Goal: Task Accomplishment & Management: Use online tool/utility

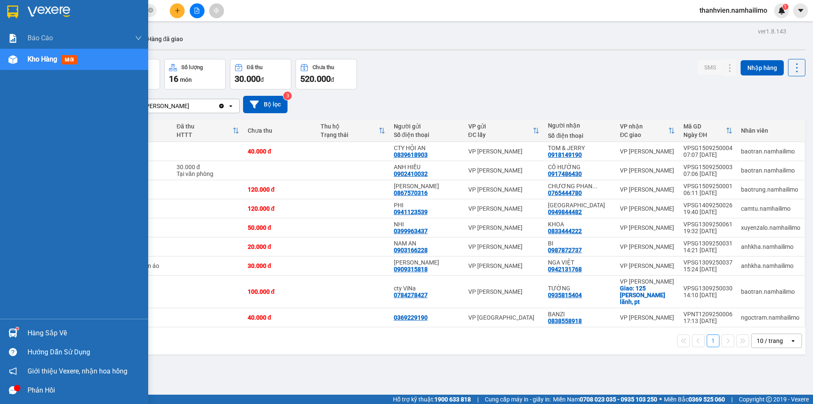
click at [14, 212] on div "Báo cáo Báo cáo dòng tiền (trạm) Doanh số tạo đơn theo VP gửi (trạm) Kho hàng m…" at bounding box center [74, 173] width 148 height 291
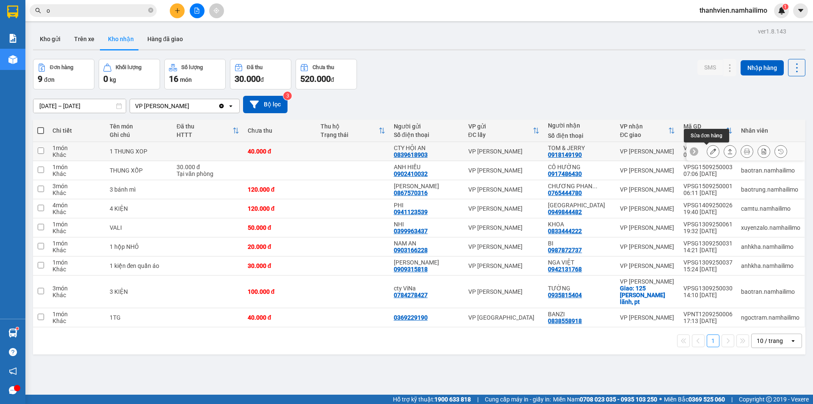
click at [711, 153] on icon at bounding box center [714, 151] width 6 height 6
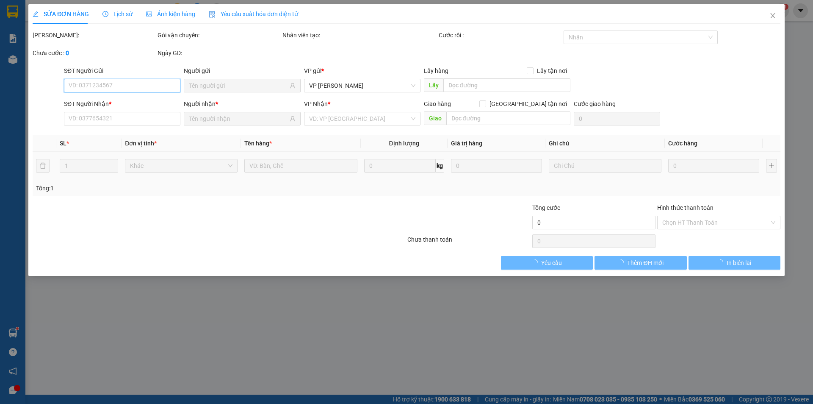
type input "0839618903"
type input "CTY HỘI AN"
type input "0918149190"
type input "TOM & JERRY"
type input "40.000"
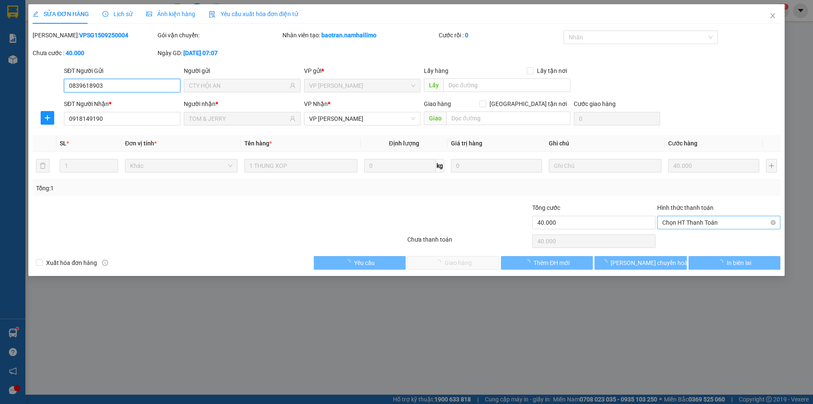
click at [687, 224] on span "Chọn HT Thanh Toán" at bounding box center [719, 222] width 113 height 13
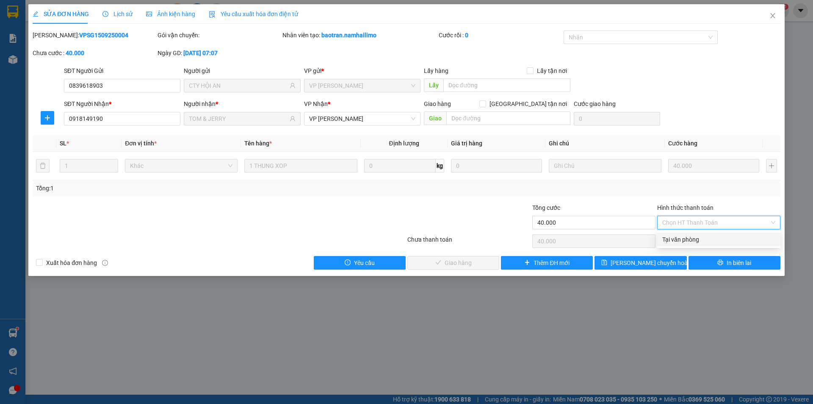
click at [689, 241] on div "Tại văn phòng" at bounding box center [719, 239] width 113 height 9
type input "0"
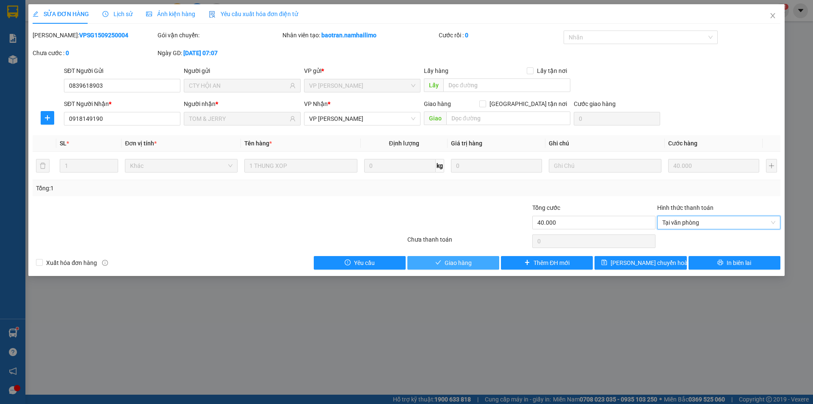
click at [469, 264] on span "Giao hàng" at bounding box center [458, 262] width 27 height 9
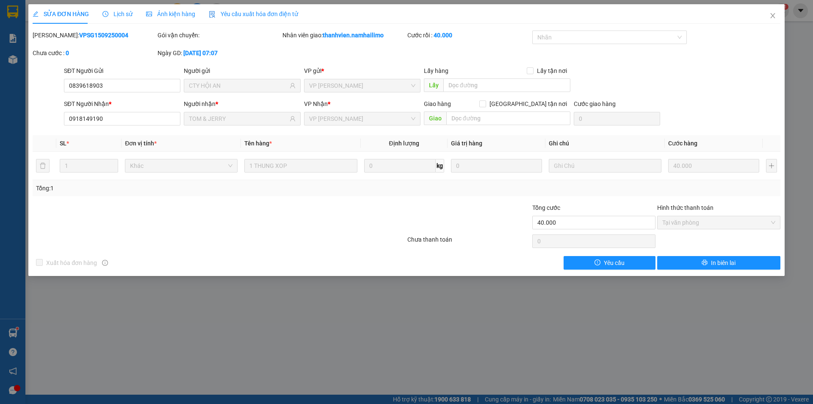
drag, startPoint x: 0, startPoint y: 261, endPoint x: 28, endPoint y: 211, distance: 57.5
click at [1, 260] on div "SỬA ĐƠN HÀNG Lịch sử Ảnh kiện hàng Yêu cầu xuất hóa đơn điện tử Total Paid Fee …" at bounding box center [406, 202] width 813 height 404
click at [775, 18] on icon "close" at bounding box center [773, 15] width 7 height 7
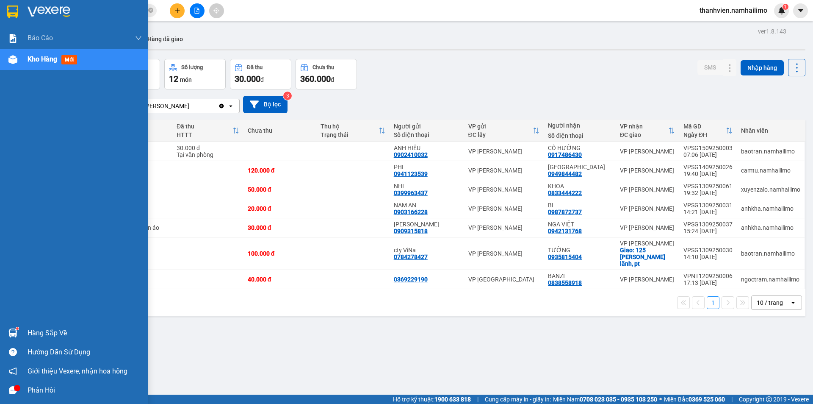
click at [14, 59] on img at bounding box center [12, 59] width 9 height 9
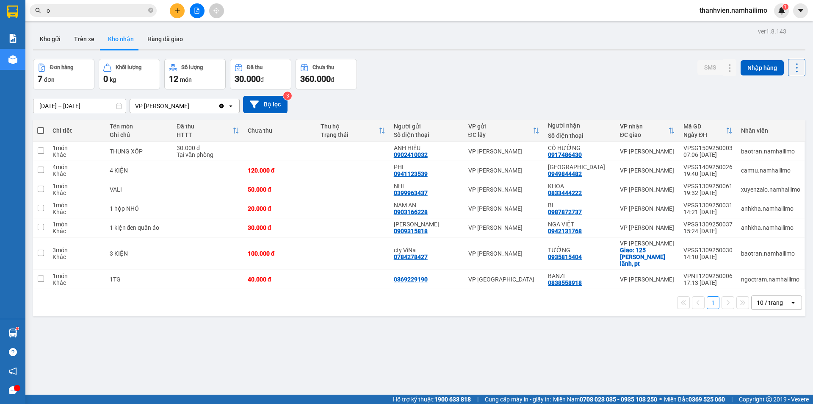
click at [196, 11] on icon "file-add" at bounding box center [197, 11] width 5 height 6
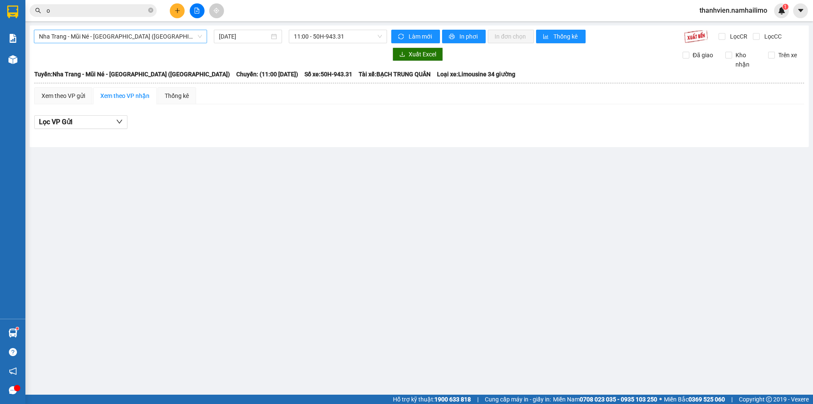
click at [146, 35] on span "Nha Trang - Mũi Né - [GEOGRAPHIC_DATA] ([GEOGRAPHIC_DATA])" at bounding box center [120, 36] width 163 height 13
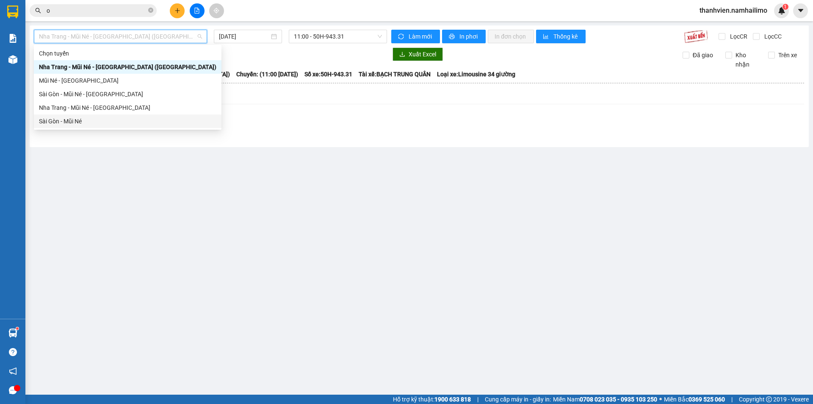
click at [72, 119] on div "Sài Gòn - Mũi Né" at bounding box center [128, 121] width 178 height 9
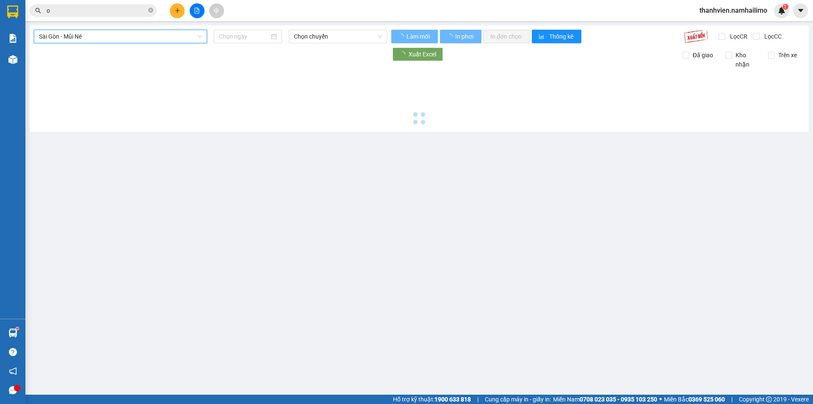
type input "[DATE]"
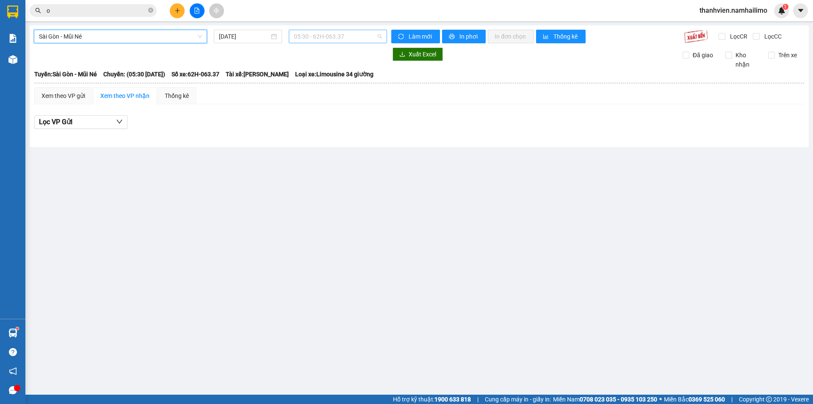
click at [355, 36] on span "05:30 - 62H-063.37" at bounding box center [338, 36] width 88 height 13
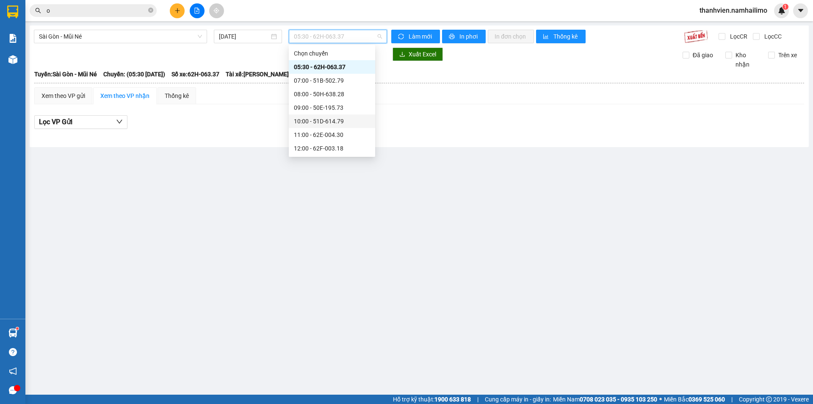
click at [99, 28] on div "[GEOGRAPHIC_DATA] - Mũi Né [DATE] 05:30 - 62H-063.37 Làm mới In phơi In đơn chọ…" at bounding box center [420, 86] width 780 height 122
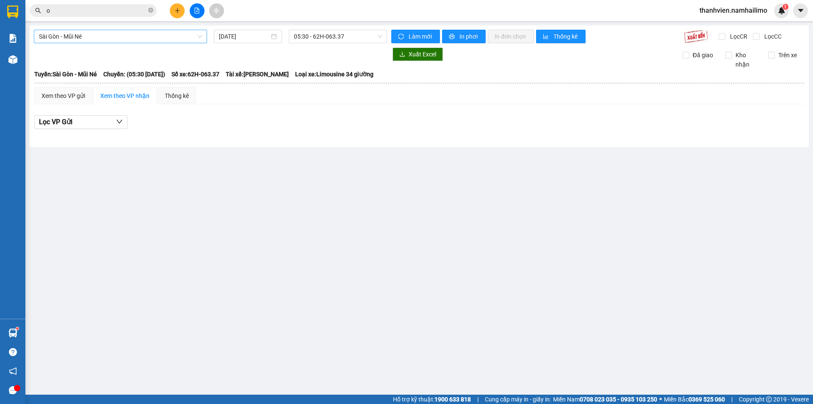
click at [100, 32] on span "Sài Gòn - Mũi Né" at bounding box center [120, 36] width 163 height 13
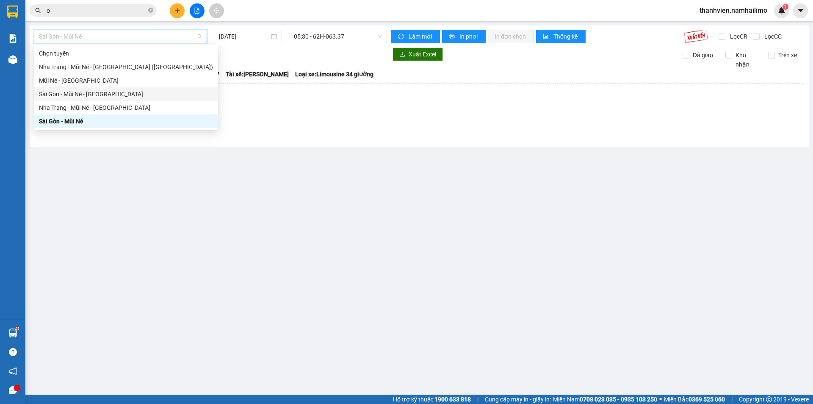
click at [91, 94] on div "Sài Gòn - Mũi Né - [GEOGRAPHIC_DATA]" at bounding box center [126, 93] width 174 height 9
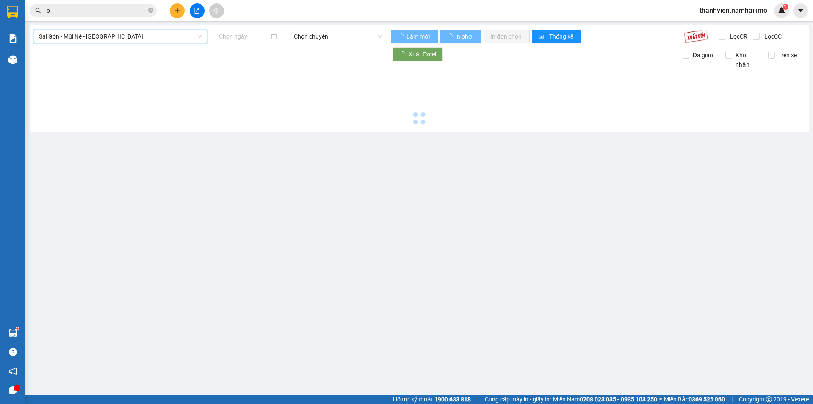
type input "[DATE]"
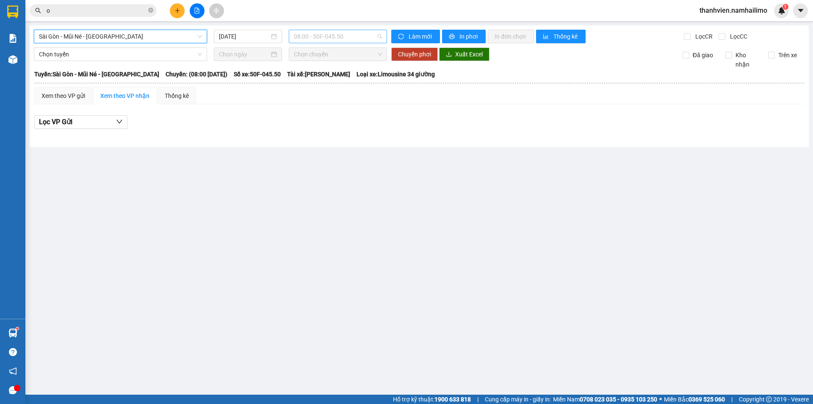
click at [357, 39] on span "08:00 - 50F-045.50" at bounding box center [338, 36] width 88 height 13
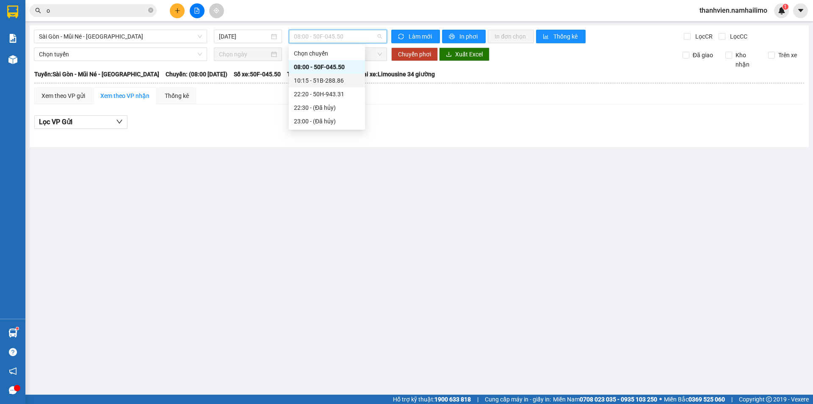
click at [346, 81] on div "10:15 - 51B-288.86" at bounding box center [327, 80] width 66 height 9
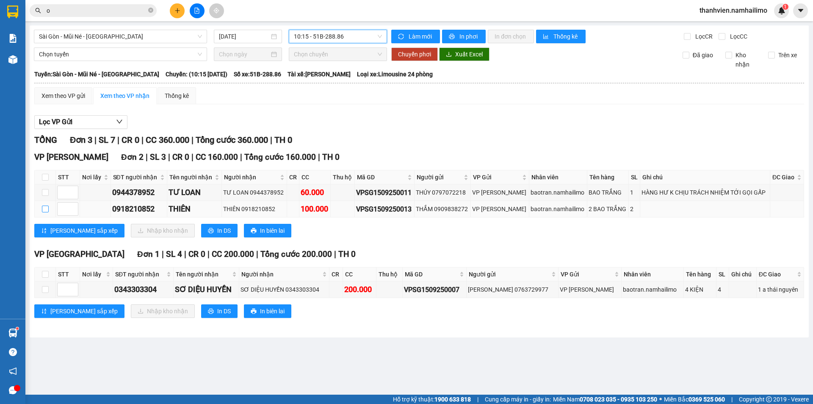
click at [47, 211] on input "checkbox" at bounding box center [45, 208] width 7 height 7
checkbox input "true"
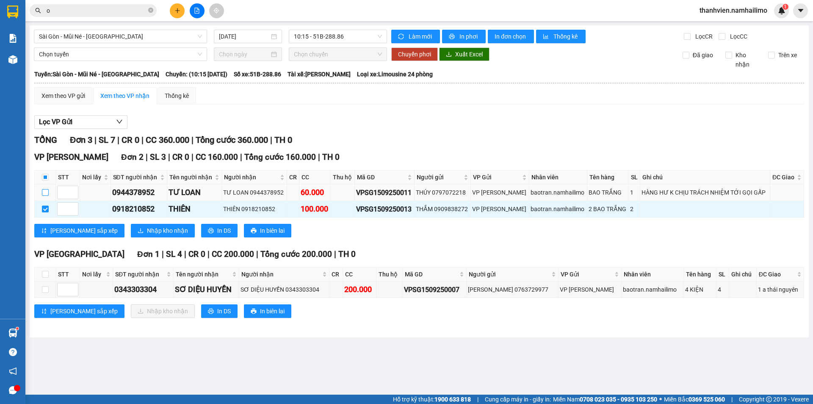
click at [44, 193] on input "checkbox" at bounding box center [45, 192] width 7 height 7
checkbox input "true"
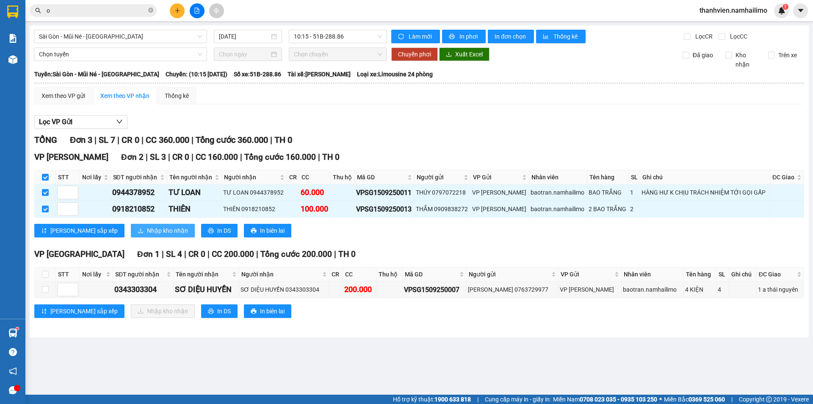
click at [147, 230] on span "Nhập kho nhận" at bounding box center [167, 230] width 41 height 9
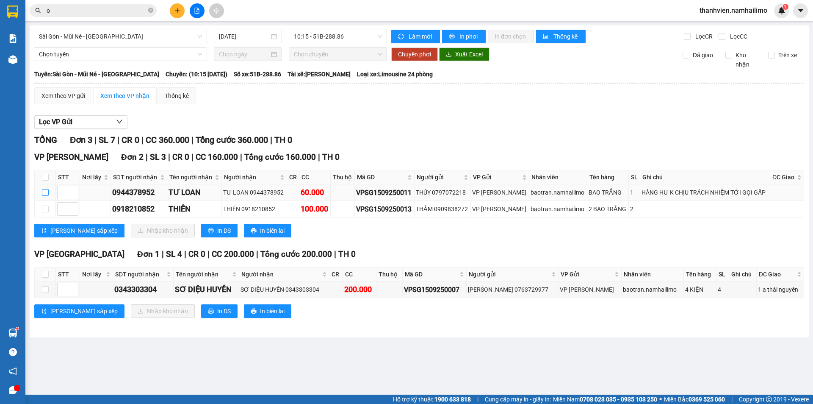
click at [45, 190] on input "checkbox" at bounding box center [45, 192] width 7 height 7
checkbox input "true"
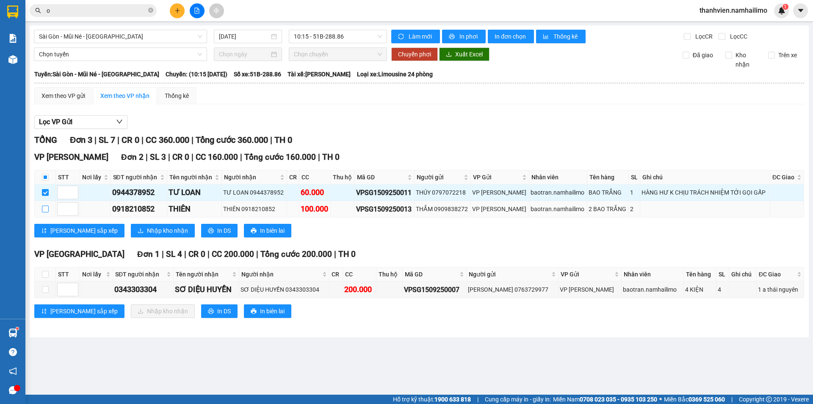
click at [45, 205] on input "checkbox" at bounding box center [45, 208] width 7 height 7
checkbox input "true"
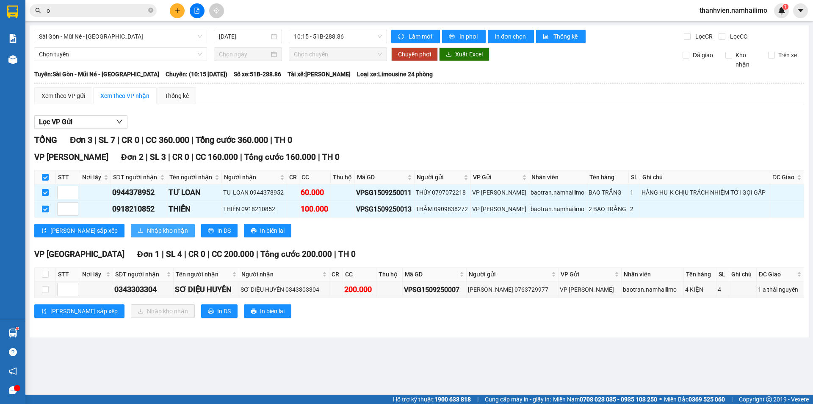
click at [154, 233] on button "Nhập kho nhận" at bounding box center [163, 231] width 64 height 14
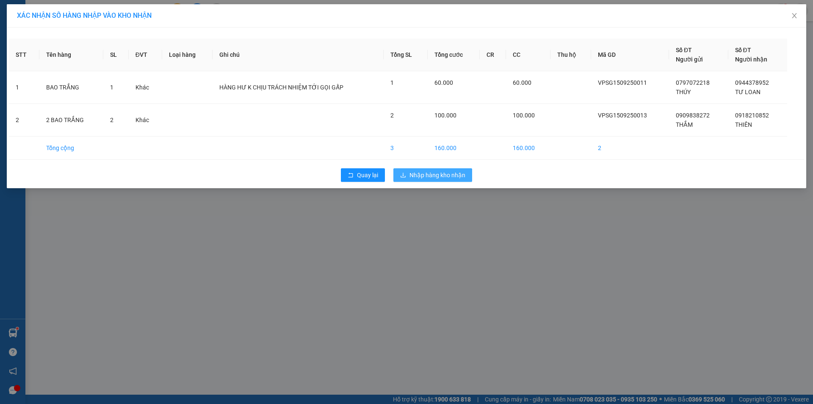
click at [458, 179] on span "Nhập hàng kho nhận" at bounding box center [438, 174] width 56 height 9
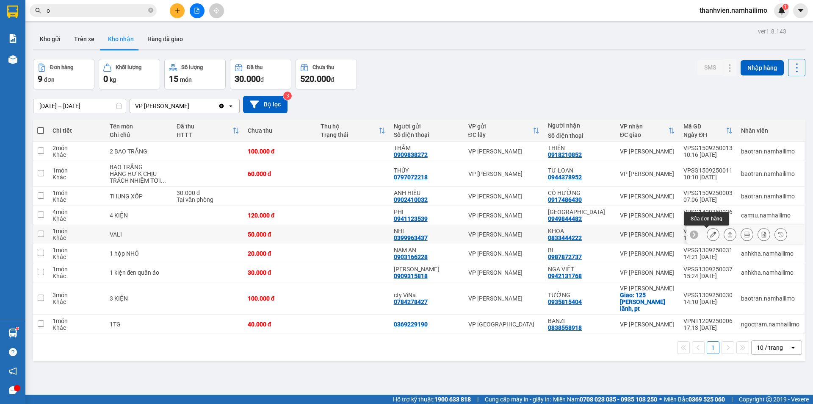
click at [711, 236] on icon at bounding box center [714, 234] width 6 height 6
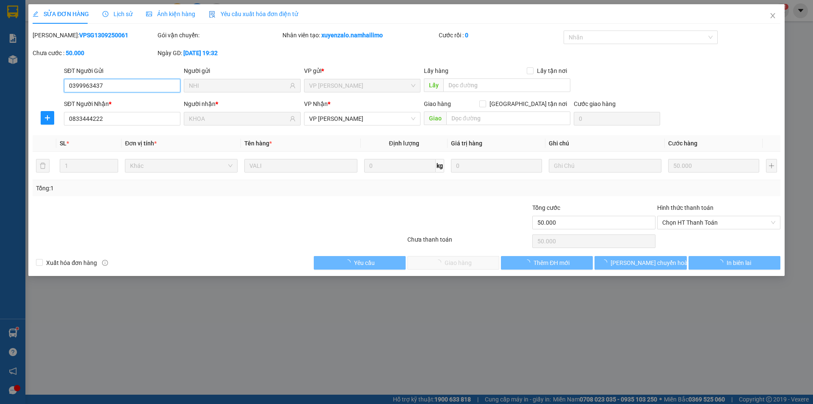
type input "0399963437"
type input "NHI"
type input "0833444222"
type input "KHOA"
type input "50.000"
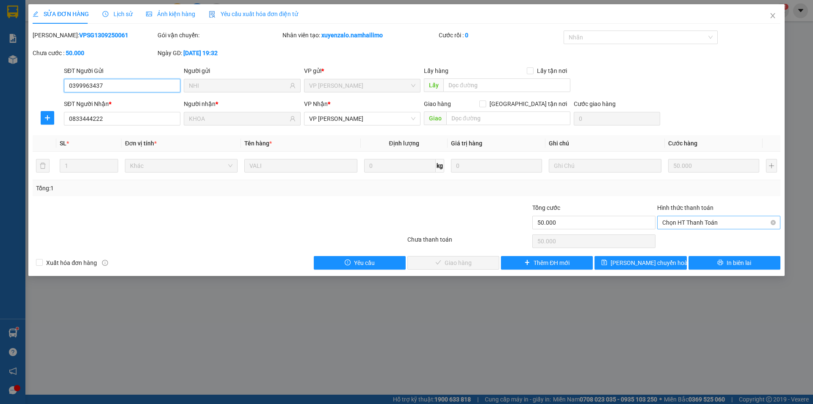
click at [699, 221] on span "Chọn HT Thanh Toán" at bounding box center [719, 222] width 113 height 13
click at [696, 240] on div "Tại văn phòng" at bounding box center [719, 239] width 113 height 9
type input "0"
click at [480, 262] on button "Giao hàng" at bounding box center [454, 263] width 92 height 14
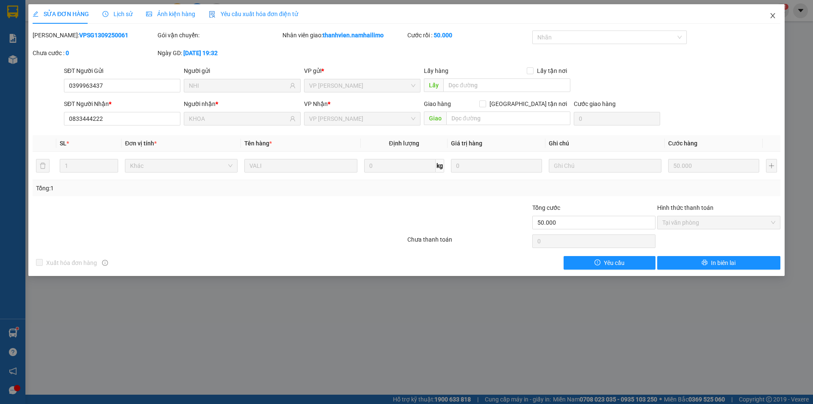
click at [777, 14] on span "Close" at bounding box center [773, 16] width 24 height 24
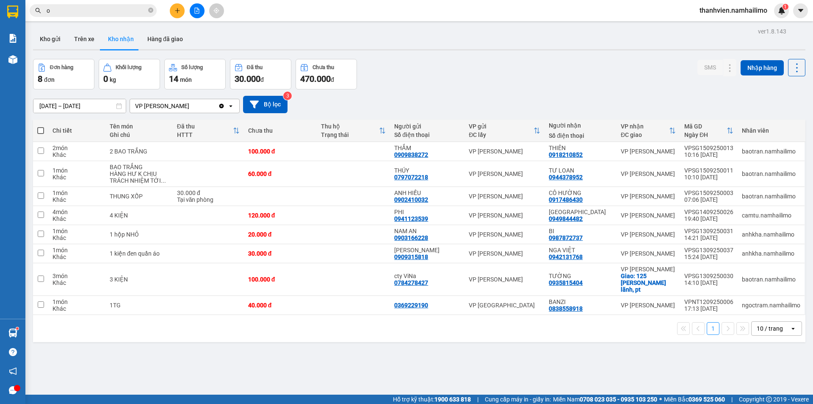
click at [108, 14] on input "o" at bounding box center [97, 10] width 100 height 9
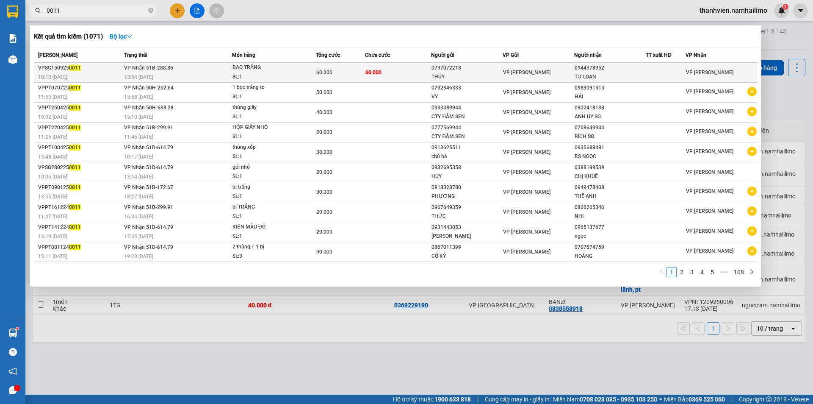
type input "0011"
click at [114, 72] on div "VPSG150925 0011" at bounding box center [79, 68] width 83 height 9
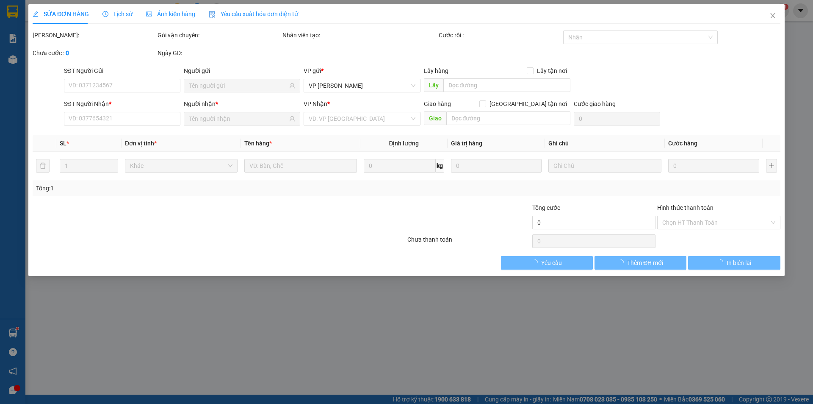
type input "0797072218"
type input "THÚY"
type input "0944378952"
type input "TƯ LOAN"
type input "60.000"
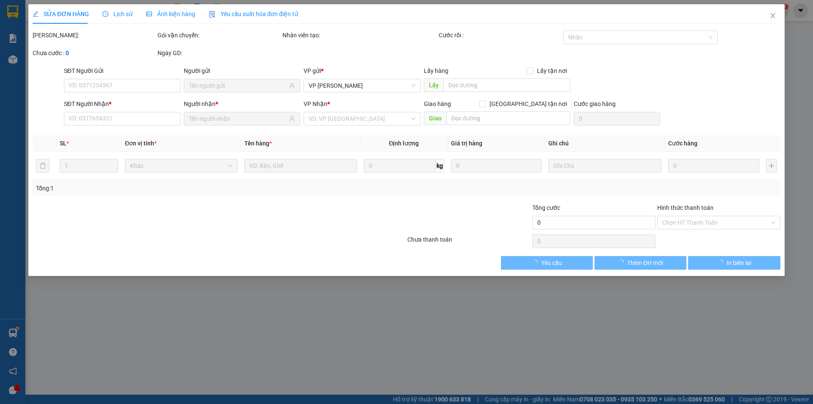
type input "60.000"
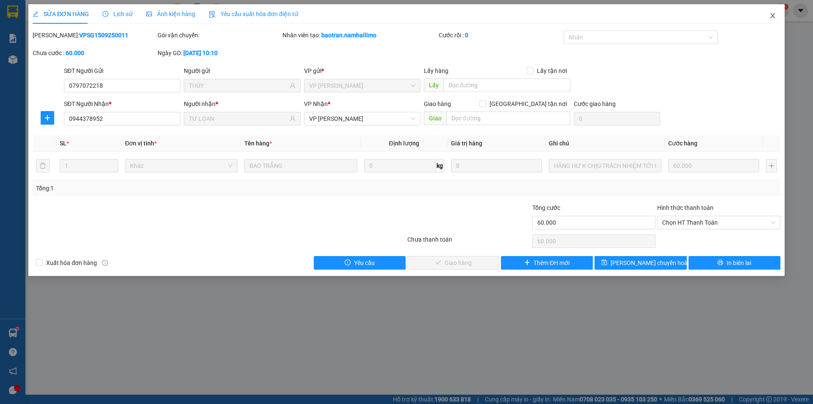
click at [776, 14] on icon "close" at bounding box center [773, 15] width 7 height 7
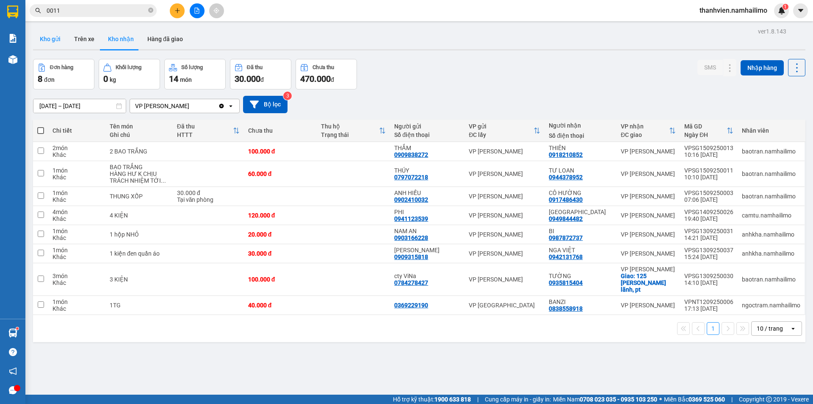
click at [51, 42] on button "Kho gửi" at bounding box center [50, 39] width 34 height 20
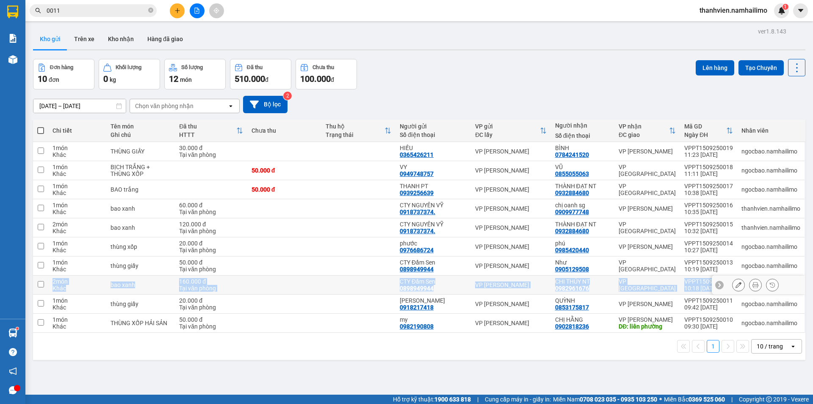
drag, startPoint x: 39, startPoint y: 290, endPoint x: 42, endPoint y: 306, distance: 16.5
click at [42, 302] on tbody "1 món Khác THÙNG GIẤY 30.000 đ Tại văn phòng HIẾU 0365426211 VP [PERSON_NAME] B…" at bounding box center [419, 237] width 773 height 191
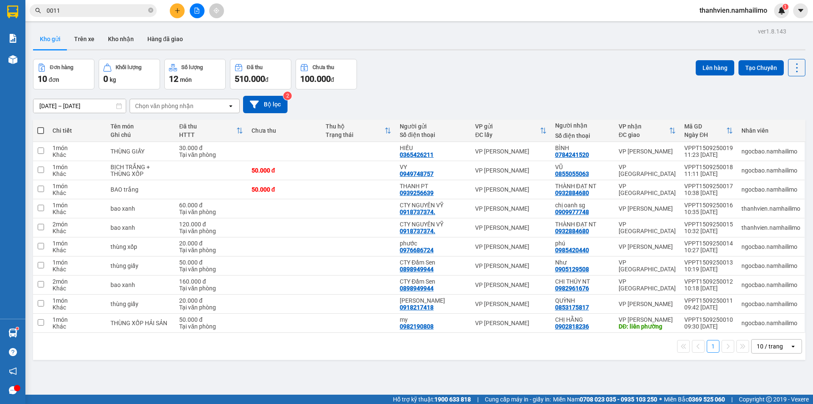
drag, startPoint x: 38, startPoint y: 377, endPoint x: 42, endPoint y: 373, distance: 5.4
click at [41, 375] on div "ver 1.8.143 Kho gửi Trên xe Kho nhận Hàng đã giao Đơn hàng 10 đơn Khối lượng 0 …" at bounding box center [420, 227] width 780 height 404
click at [44, 36] on button "Kho gửi" at bounding box center [50, 39] width 34 height 20
click at [88, 40] on button "Trên xe" at bounding box center [84, 39] width 34 height 20
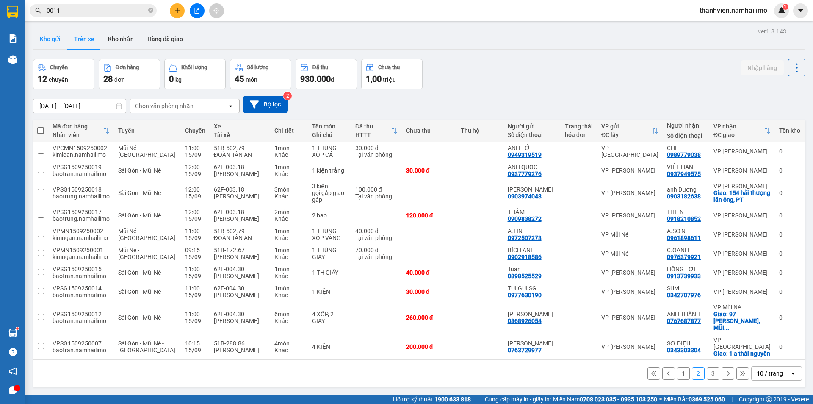
click at [47, 41] on button "Kho gửi" at bounding box center [50, 39] width 34 height 20
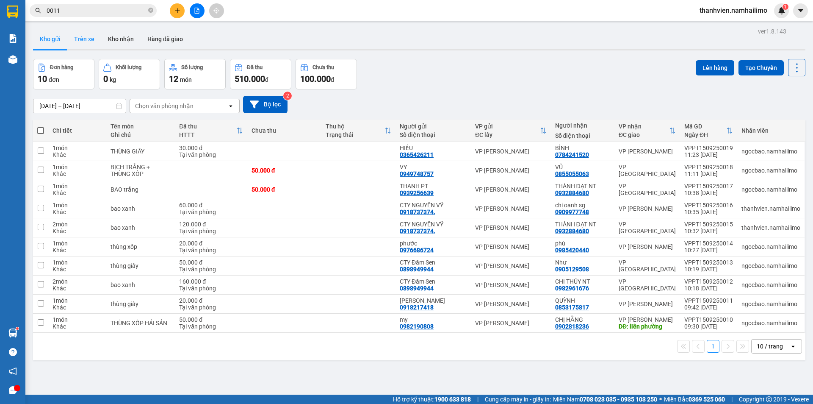
click at [89, 33] on button "Trên xe" at bounding box center [84, 39] width 34 height 20
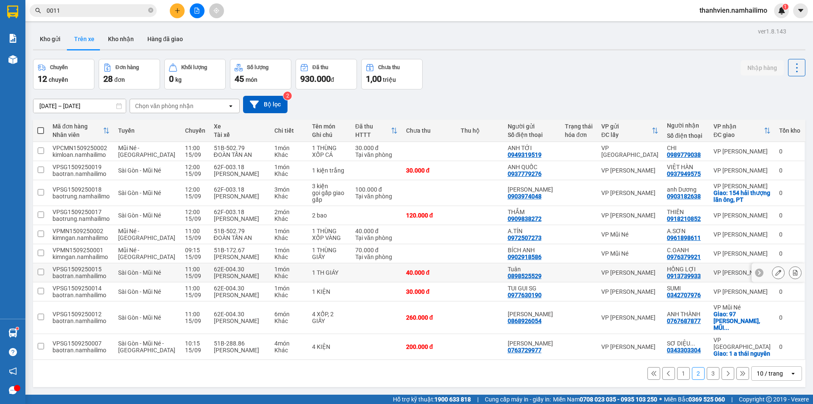
scroll to position [39, 0]
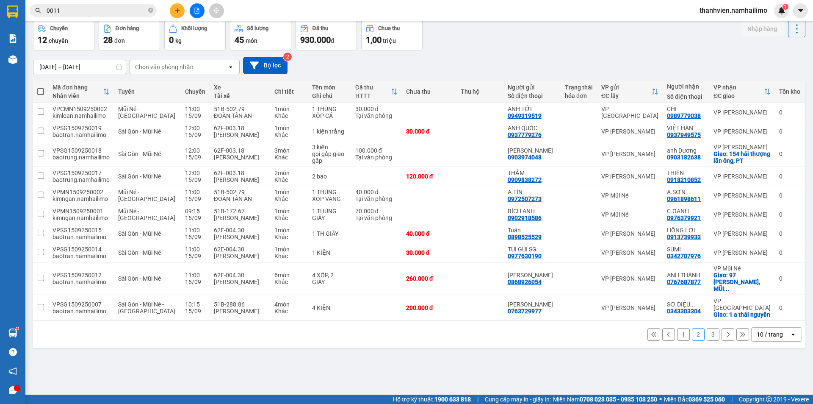
click at [707, 341] on button "3" at bounding box center [713, 334] width 13 height 13
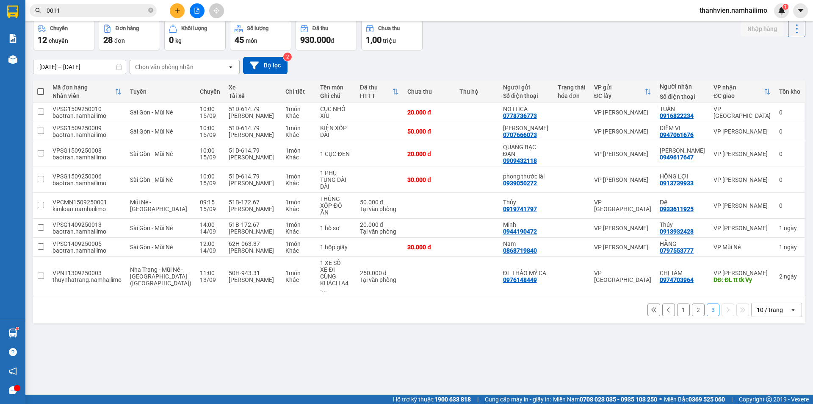
click at [677, 303] on button "1" at bounding box center [683, 309] width 13 height 13
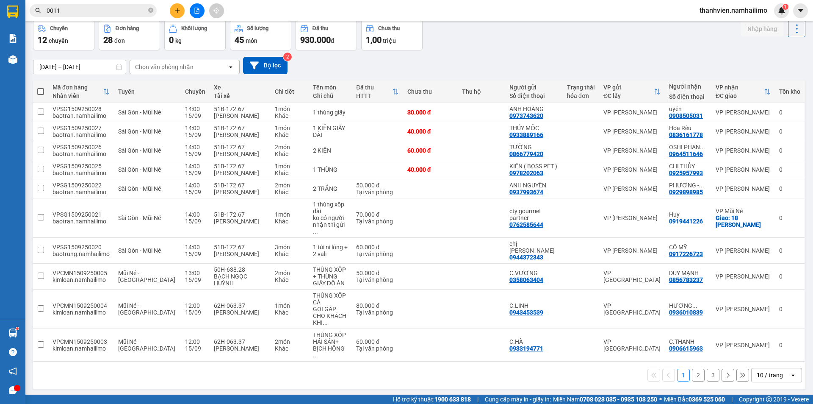
click at [83, 12] on input "0011" at bounding box center [97, 10] width 100 height 9
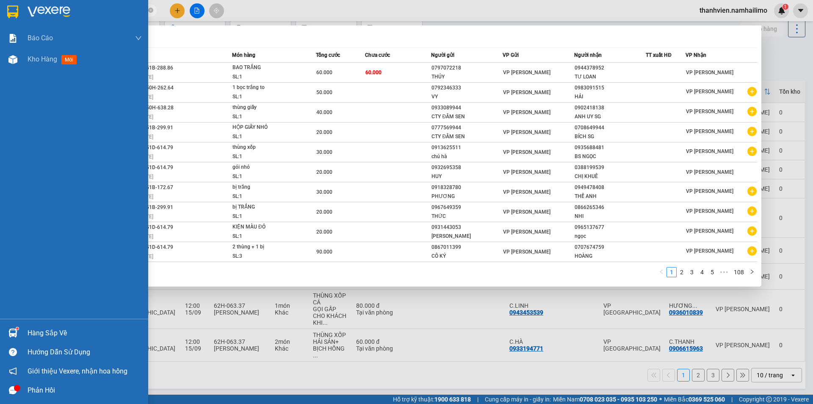
click at [14, 283] on div "Báo cáo Báo cáo dòng tiền (trạm) Doanh số tạo đơn theo VP gửi (trạm) Kho hàng m…" at bounding box center [74, 173] width 148 height 291
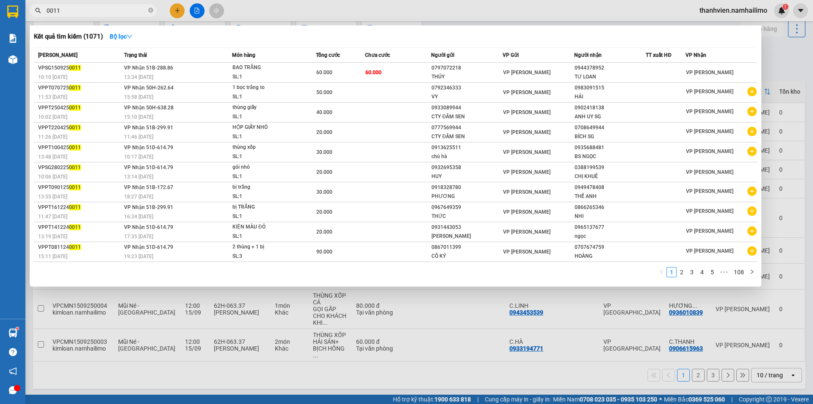
click at [108, 383] on div at bounding box center [406, 202] width 813 height 404
click at [108, 384] on div "ver 1.8.143 Kho gửi Trên xe Kho nhận Hàng đã giao Chuyến 12 chuyến Đơn hàng 28 …" at bounding box center [420, 188] width 780 height 405
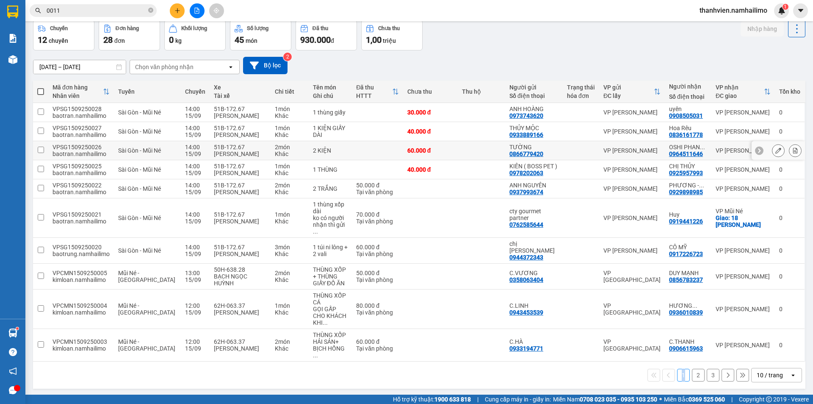
scroll to position [0, 0]
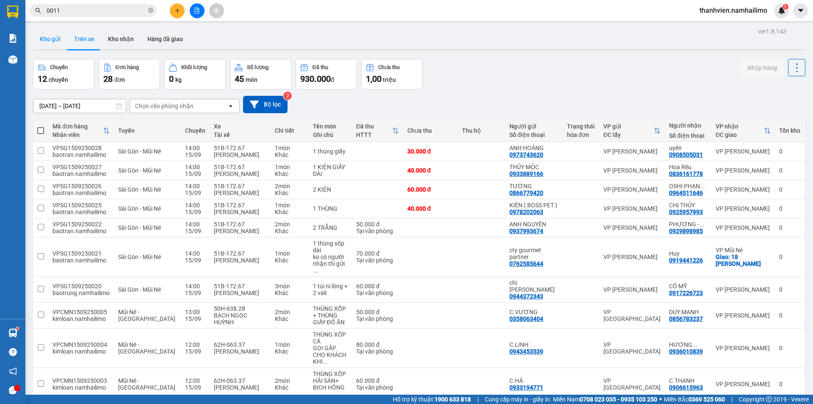
click at [54, 40] on button "Kho gửi" at bounding box center [50, 39] width 34 height 20
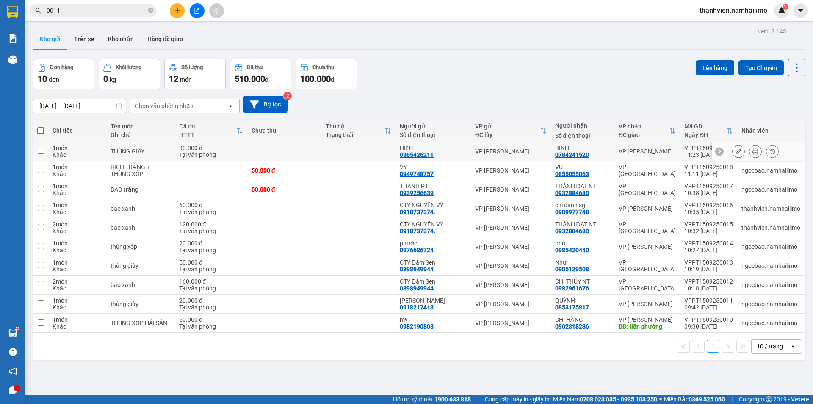
click at [542, 148] on div "VP [PERSON_NAME]" at bounding box center [510, 151] width 71 height 7
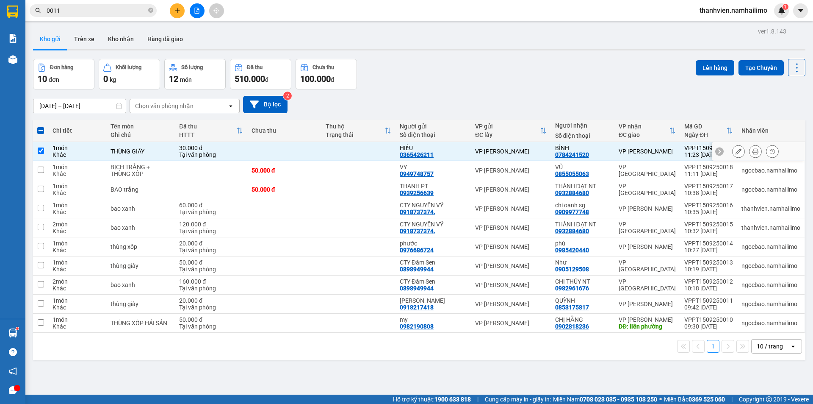
click at [37, 150] on td at bounding box center [40, 151] width 15 height 19
checkbox input "false"
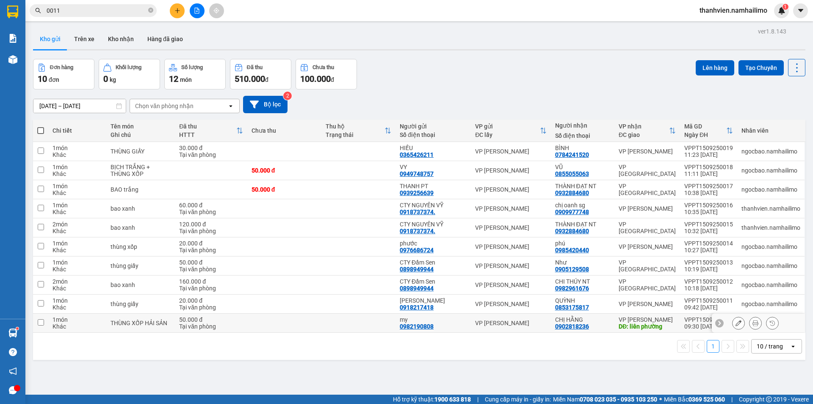
click at [566, 323] on div "0902818236" at bounding box center [572, 326] width 34 height 7
click at [599, 318] on div "CHỊ HẰNG" at bounding box center [582, 319] width 55 height 7
checkbox input "true"
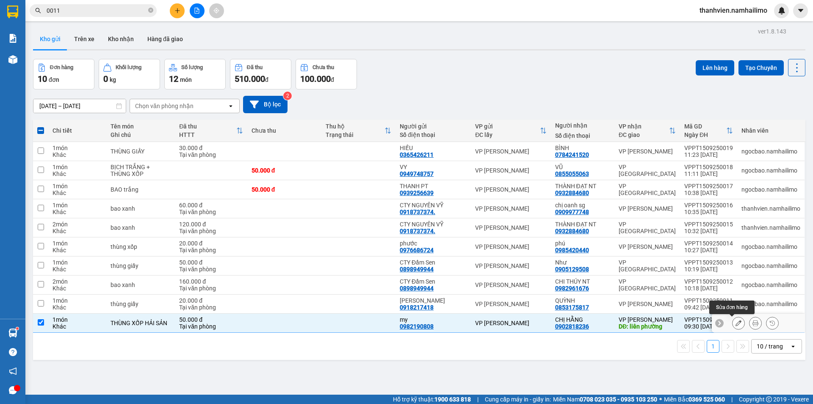
click at [736, 324] on icon at bounding box center [739, 323] width 6 height 6
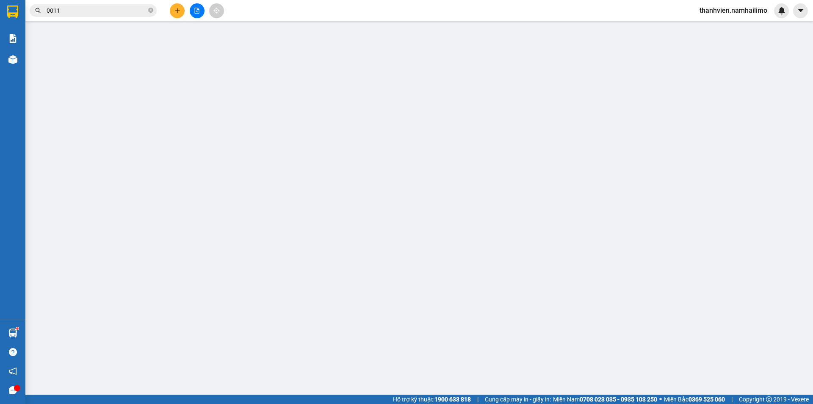
type input "0982190808"
type input "0902818236"
type input "liên phường"
type input "50.000"
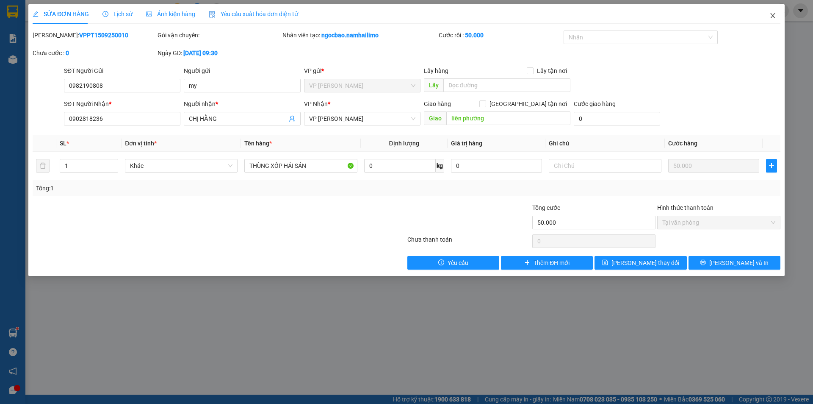
click at [774, 14] on icon "close" at bounding box center [773, 15] width 7 height 7
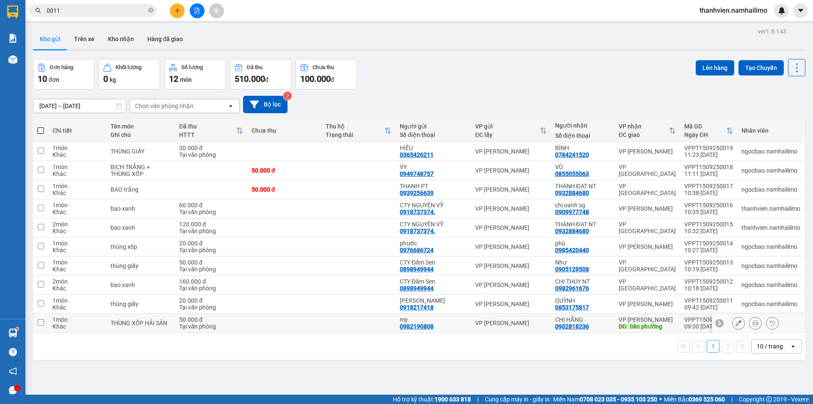
drag, startPoint x: 623, startPoint y: 323, endPoint x: 635, endPoint y: 293, distance: 32.7
click at [624, 318] on div "VP [PERSON_NAME] Lão DĐ: liên phường" at bounding box center [647, 323] width 57 height 14
checkbox input "true"
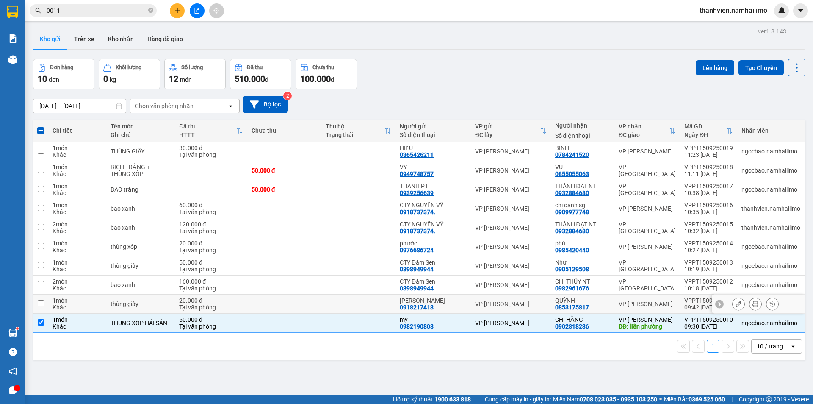
click at [667, 305] on div "VP [PERSON_NAME]" at bounding box center [647, 303] width 57 height 7
checkbox input "true"
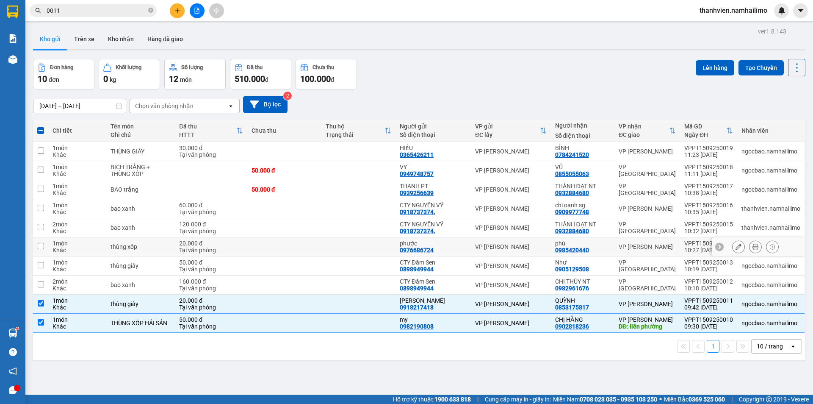
click at [662, 246] on div "VP [PERSON_NAME]" at bounding box center [647, 246] width 57 height 7
checkbox input "true"
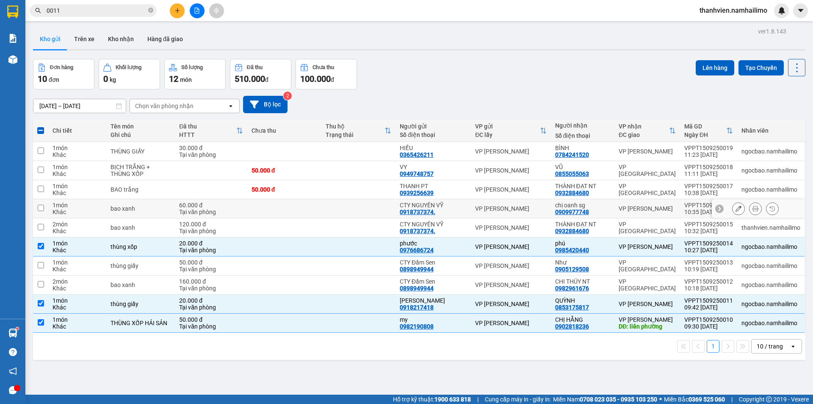
click at [664, 208] on div "VP [PERSON_NAME]" at bounding box center [647, 208] width 57 height 7
checkbox input "true"
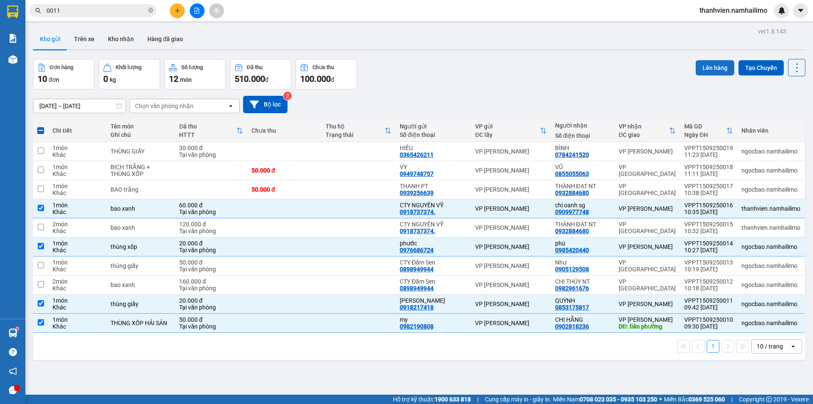
click at [713, 67] on button "Lên hàng" at bounding box center [715, 67] width 39 height 15
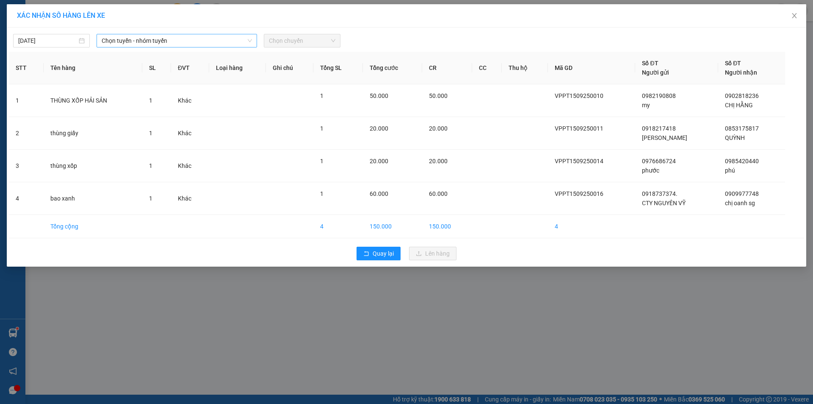
click at [233, 44] on span "Chọn tuyến - nhóm tuyến" at bounding box center [177, 40] width 150 height 13
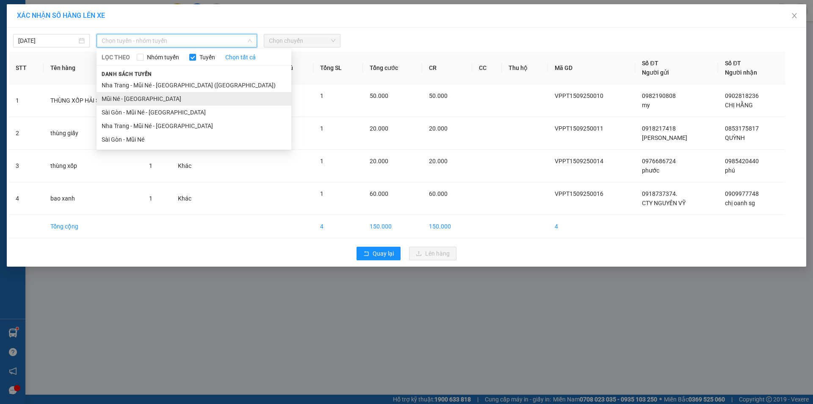
click at [144, 97] on li "Mũi Né - [GEOGRAPHIC_DATA]" at bounding box center [194, 99] width 195 height 14
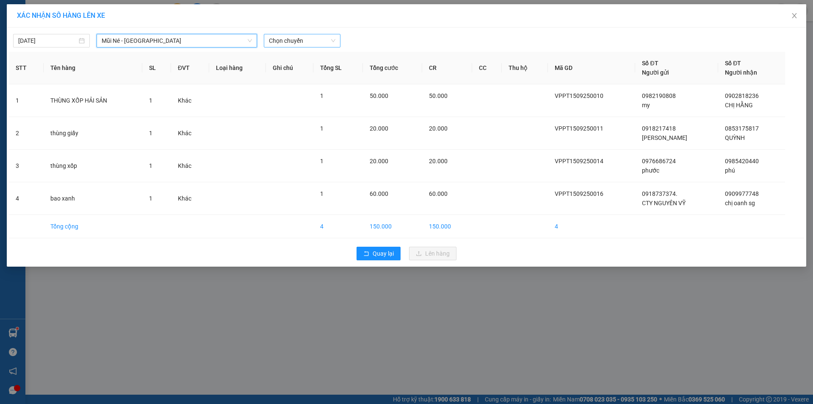
click at [300, 39] on span "Chọn chuyến" at bounding box center [302, 40] width 67 height 13
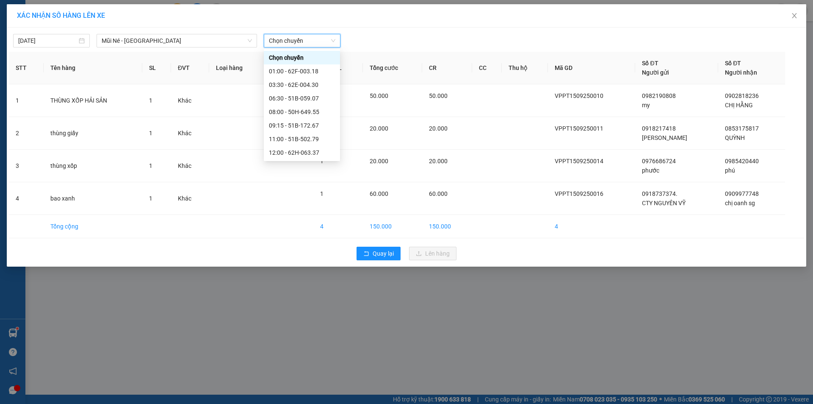
click at [300, 39] on span "Chọn chuyến" at bounding box center [302, 40] width 67 height 13
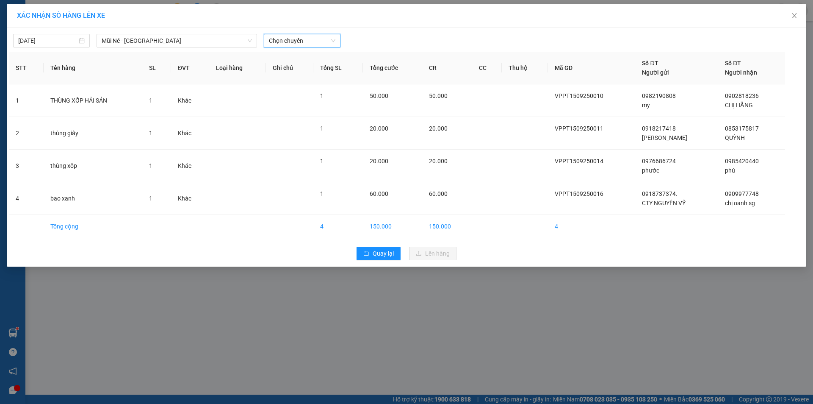
click at [310, 39] on span "Chọn chuyến" at bounding box center [302, 40] width 67 height 13
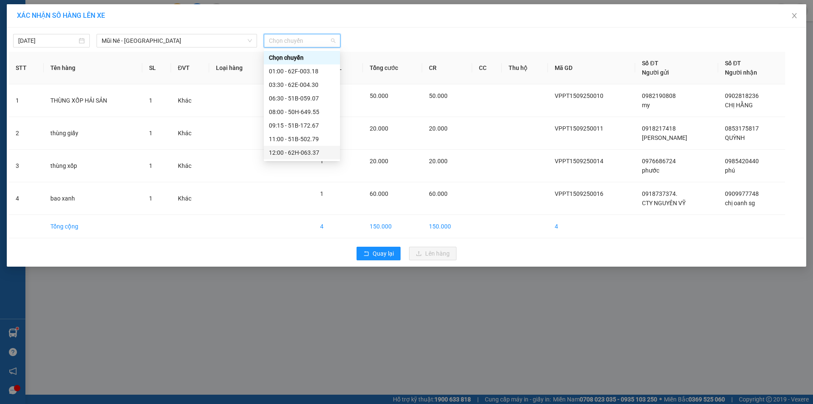
click at [325, 150] on div "12:00 - 62H-063.37" at bounding box center [302, 152] width 66 height 9
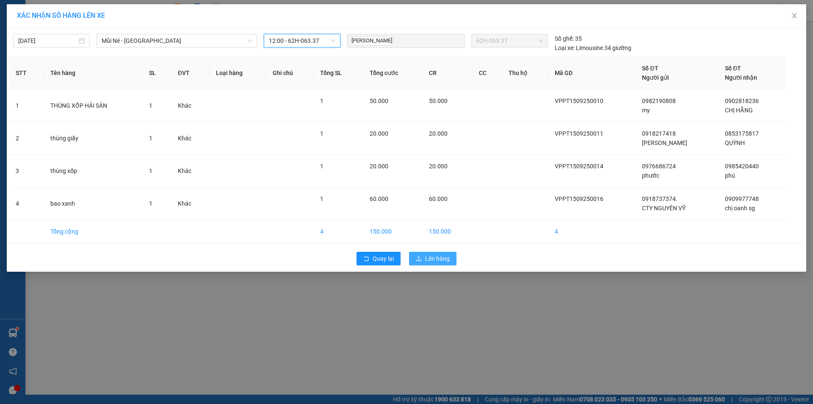
click at [442, 255] on span "Lên hàng" at bounding box center [437, 258] width 25 height 9
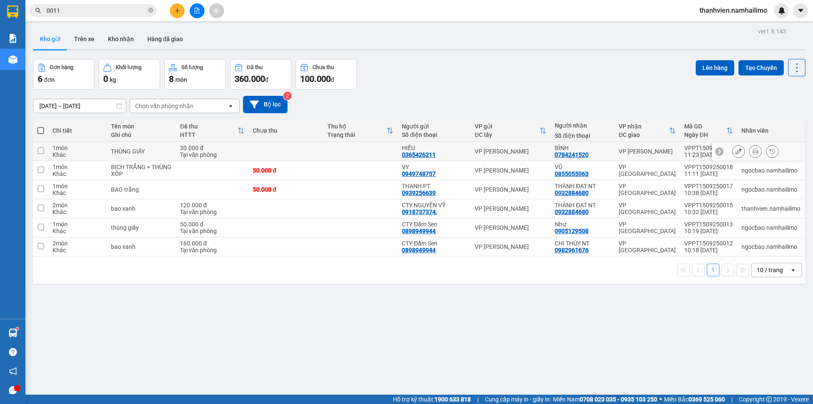
click at [611, 149] on div "BÌNH" at bounding box center [583, 147] width 56 height 7
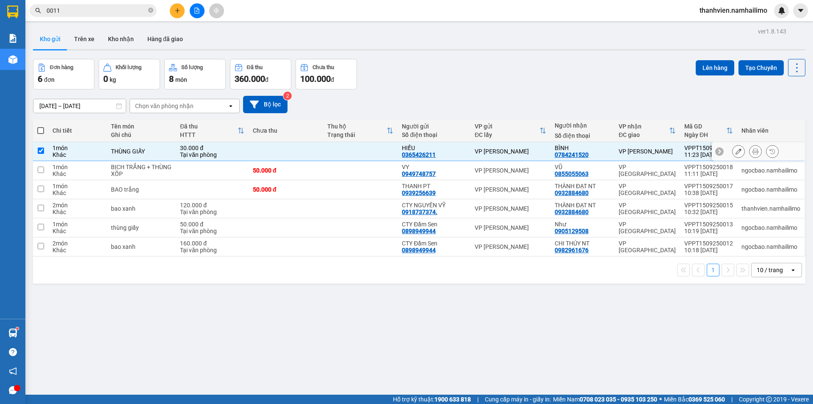
click at [611, 149] on div "BÌNH" at bounding box center [583, 147] width 56 height 7
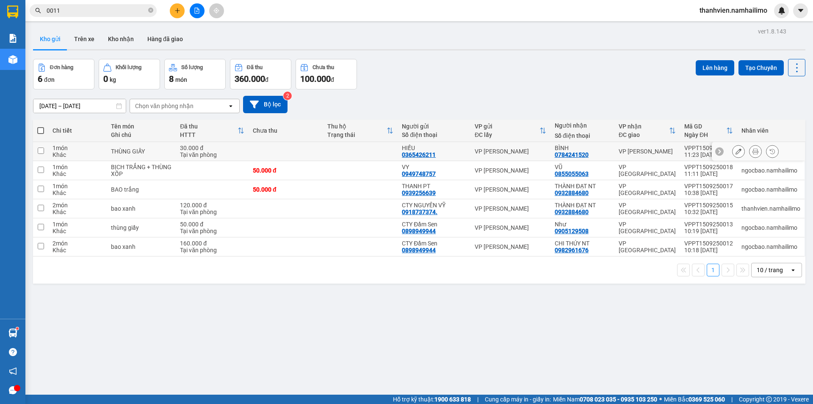
click at [670, 148] on div "VP [PERSON_NAME]" at bounding box center [647, 151] width 57 height 7
checkbox input "true"
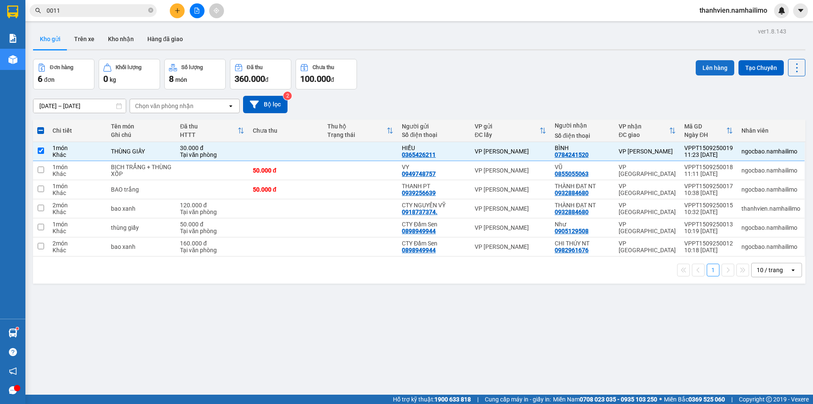
click at [712, 69] on button "Lên hàng" at bounding box center [715, 67] width 39 height 15
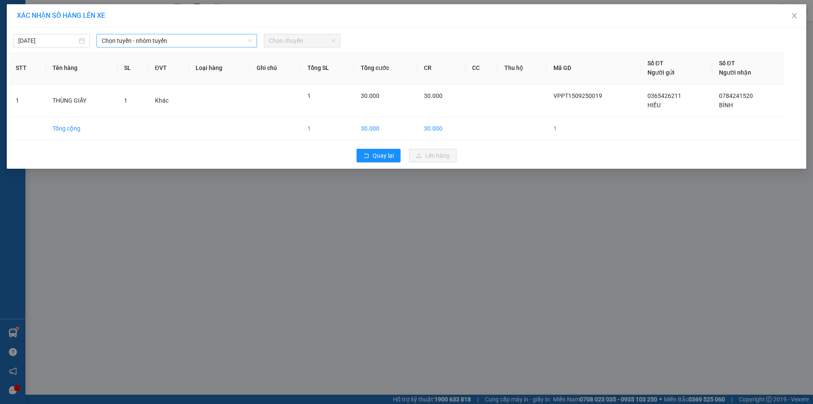
click at [181, 37] on span "Chọn tuyến - nhóm tuyến" at bounding box center [177, 40] width 150 height 13
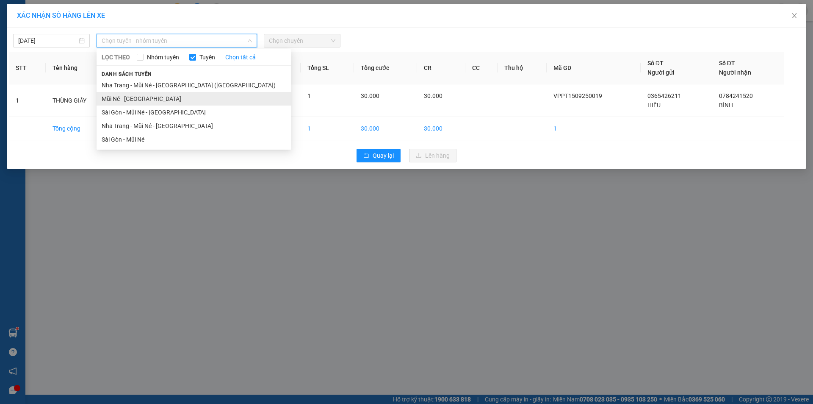
drag, startPoint x: 142, startPoint y: 100, endPoint x: 149, endPoint y: 100, distance: 6.8
click at [143, 100] on li "Mũi Né - [GEOGRAPHIC_DATA]" at bounding box center [194, 99] width 195 height 14
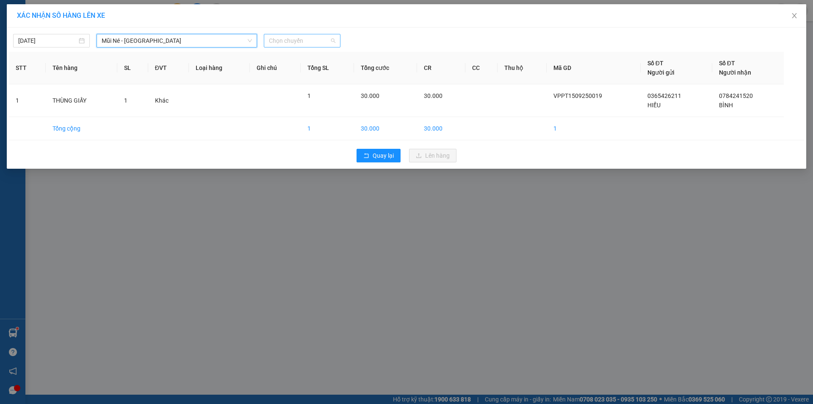
click at [322, 42] on span "Chọn chuyến" at bounding box center [302, 40] width 67 height 13
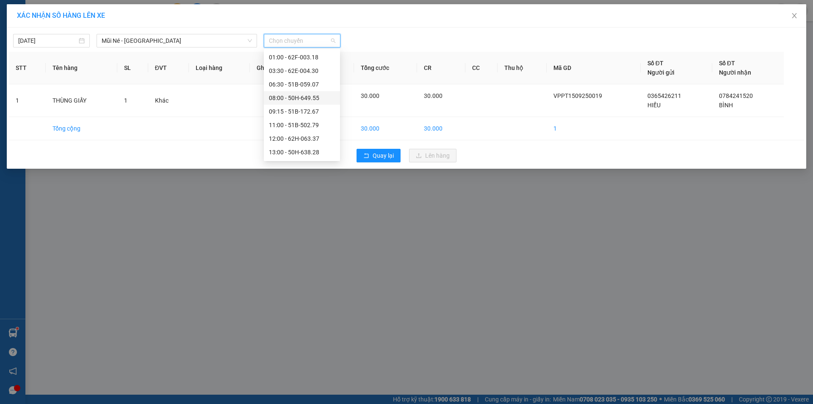
scroll to position [81, 0]
click at [299, 151] on div "18:30 - (Đã hủy)" at bounding box center [302, 152] width 66 height 9
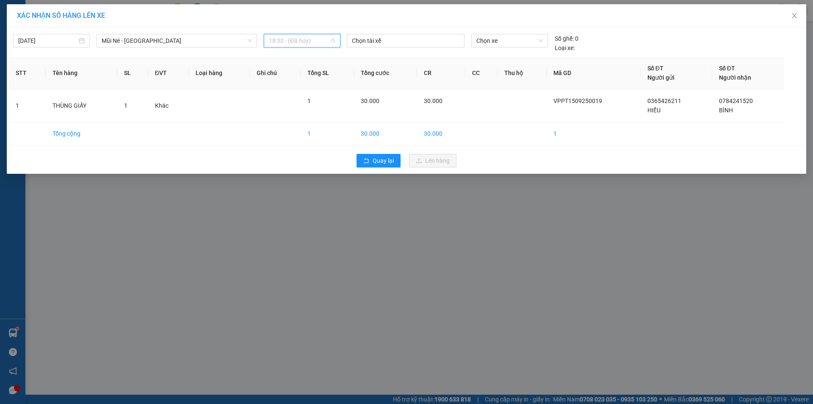
click at [332, 40] on span "18:30 - (Đã hủy)" at bounding box center [302, 40] width 67 height 13
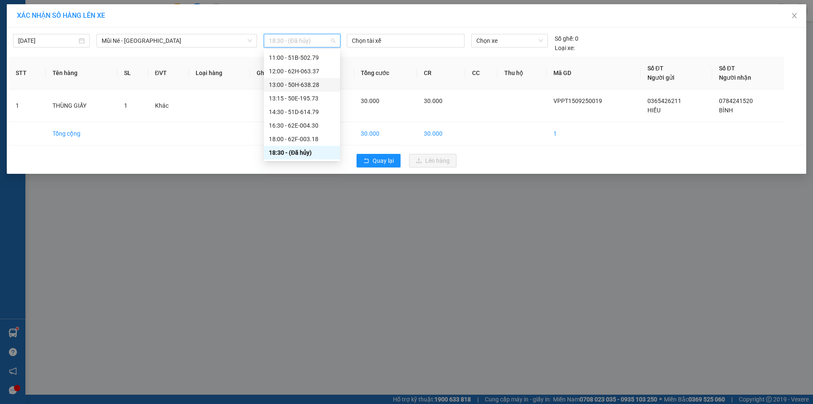
click at [318, 88] on div "13:00 - 50H-638.28" at bounding box center [302, 84] width 66 height 9
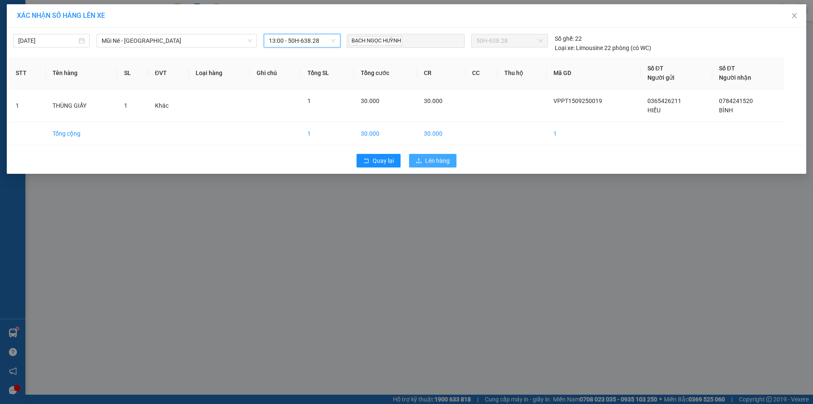
click at [450, 162] on button "Lên hàng" at bounding box center [432, 161] width 47 height 14
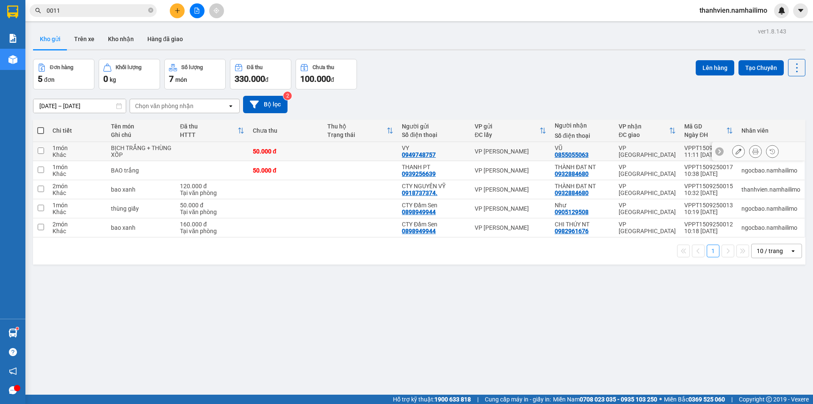
click at [629, 150] on div "VP [GEOGRAPHIC_DATA]" at bounding box center [647, 151] width 57 height 14
checkbox input "true"
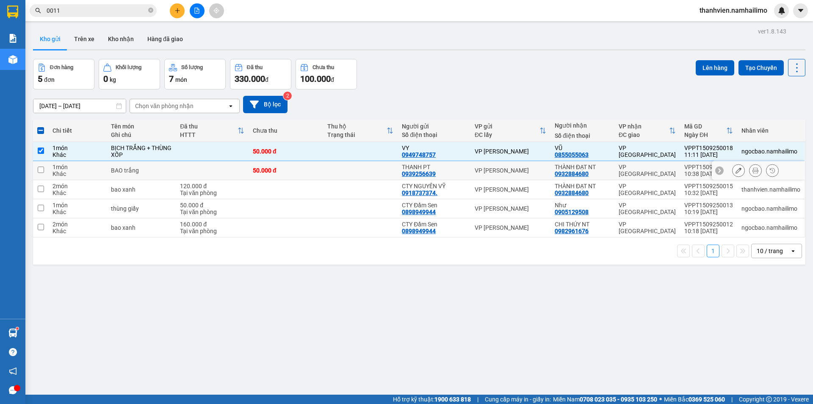
click at [629, 173] on div "VP [GEOGRAPHIC_DATA]" at bounding box center [647, 171] width 57 height 14
checkbox input "true"
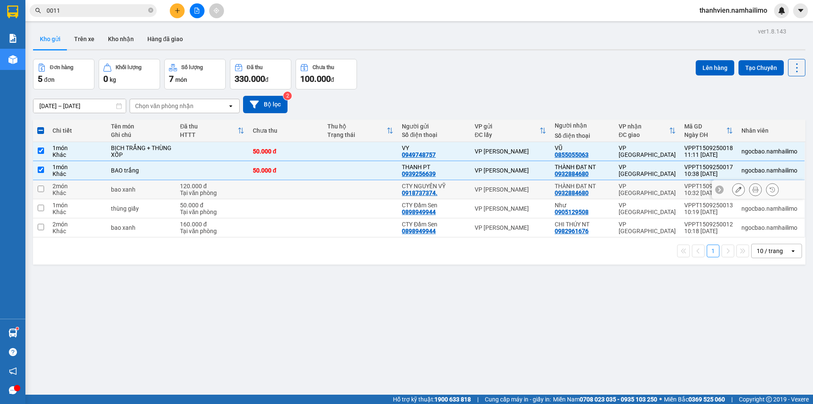
click at [630, 192] on div "VP [GEOGRAPHIC_DATA]" at bounding box center [647, 190] width 57 height 14
checkbox input "true"
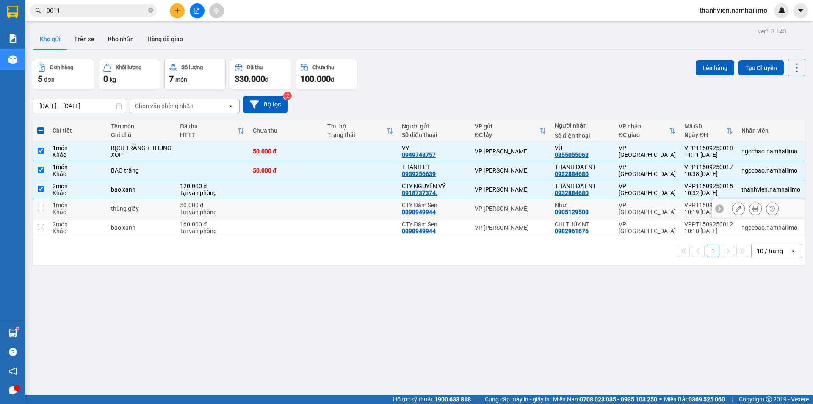
click at [633, 217] on td "VP [GEOGRAPHIC_DATA]" at bounding box center [648, 208] width 66 height 19
checkbox input "true"
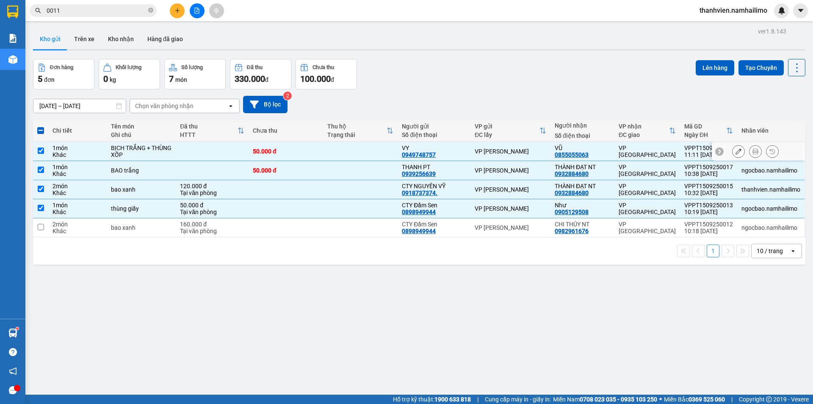
click at [573, 143] on td "VŨ 0855055063" at bounding box center [583, 151] width 64 height 19
checkbox input "false"
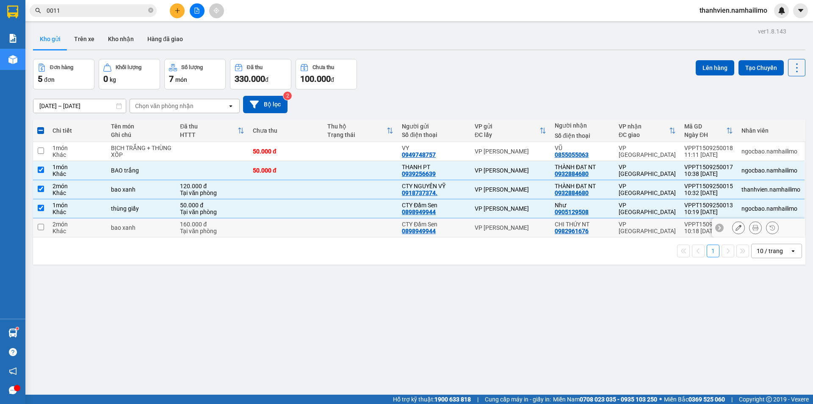
drag, startPoint x: 665, startPoint y: 228, endPoint x: 659, endPoint y: 183, distance: 46.1
click at [665, 225] on div "VP [GEOGRAPHIC_DATA]" at bounding box center [647, 228] width 57 height 14
checkbox input "true"
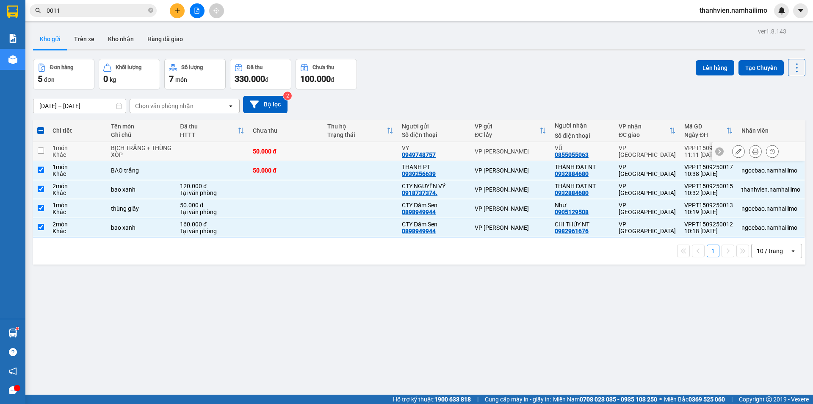
click at [645, 146] on td "VP [GEOGRAPHIC_DATA]" at bounding box center [648, 151] width 66 height 19
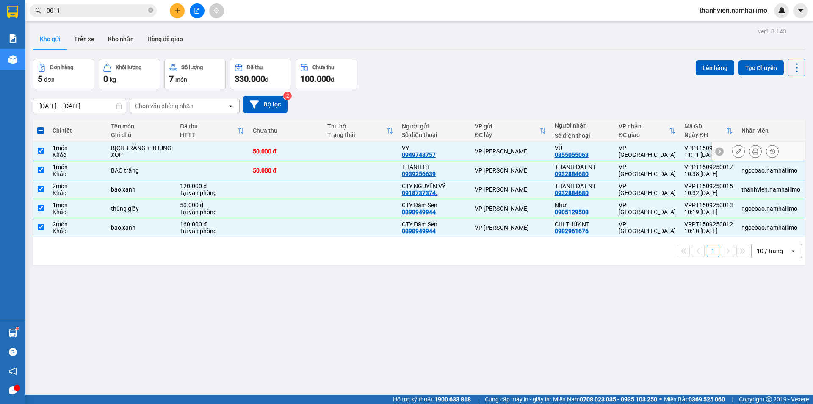
click at [660, 154] on div "VP [GEOGRAPHIC_DATA]" at bounding box center [647, 151] width 57 height 14
checkbox input "false"
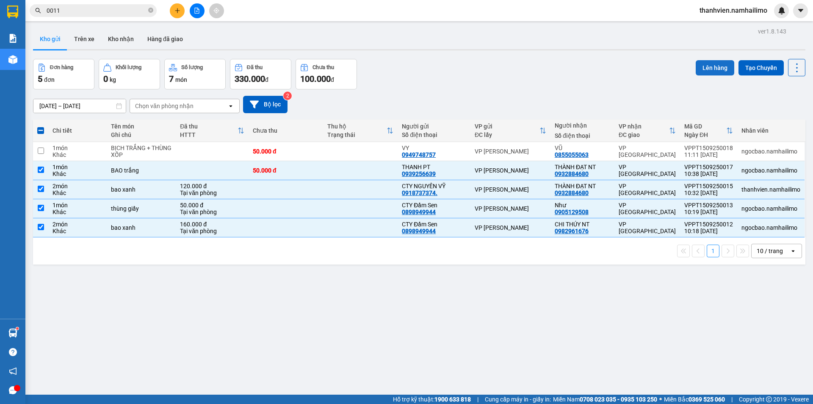
click at [719, 70] on button "Lên hàng" at bounding box center [715, 67] width 39 height 15
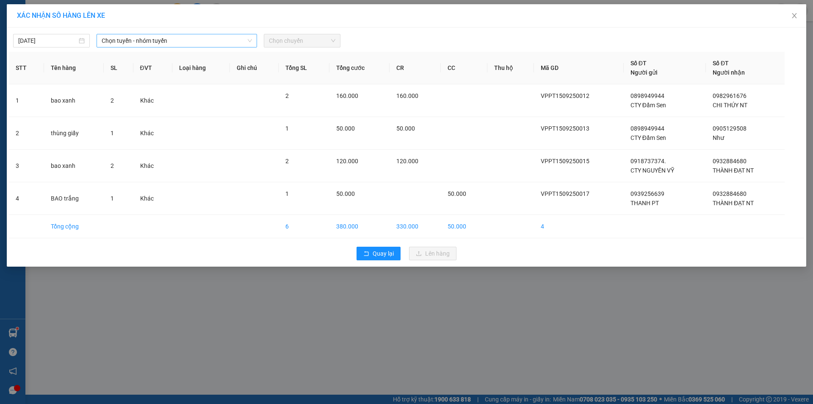
click at [207, 36] on span "Chọn tuyến - nhóm tuyến" at bounding box center [177, 40] width 150 height 13
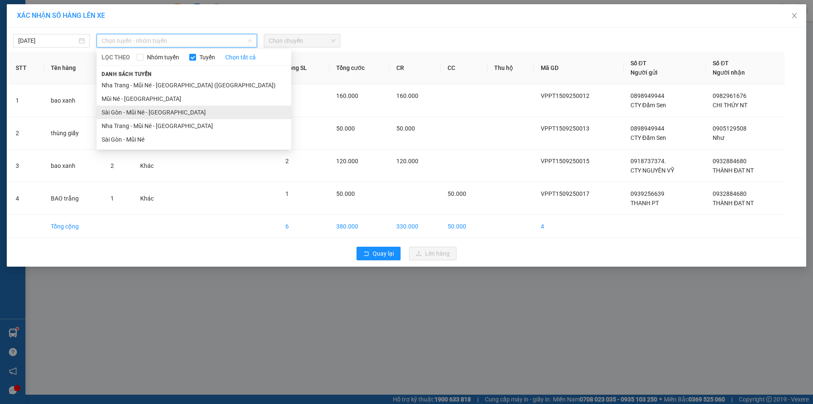
click at [160, 114] on li "Sài Gòn - Mũi Né - [GEOGRAPHIC_DATA]" at bounding box center [194, 112] width 195 height 14
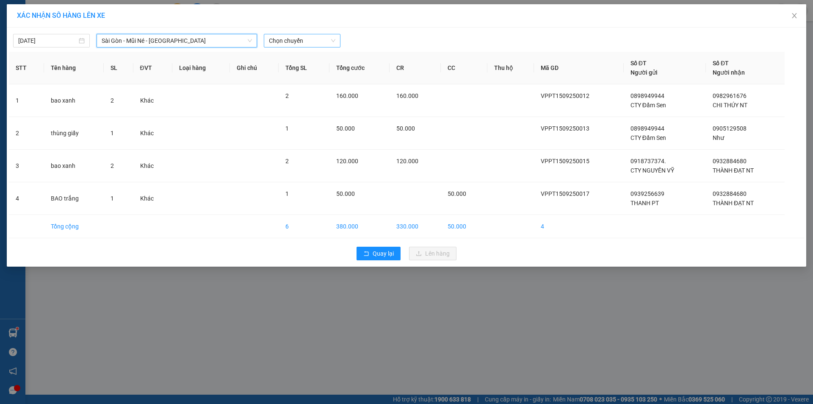
click at [321, 44] on span "Chọn chuyến" at bounding box center [302, 40] width 67 height 13
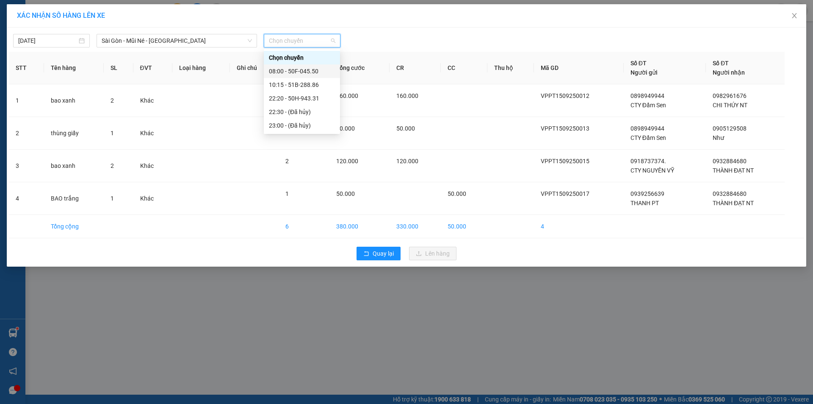
drag, startPoint x: 312, startPoint y: 74, endPoint x: 314, endPoint y: 87, distance: 13.0
click at [312, 76] on div "08:00 - 50F-045.50" at bounding box center [302, 71] width 76 height 14
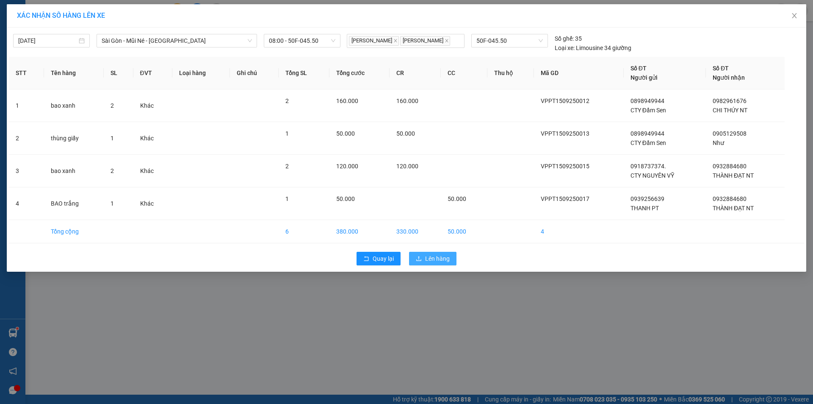
click at [431, 261] on span "Lên hàng" at bounding box center [437, 258] width 25 height 9
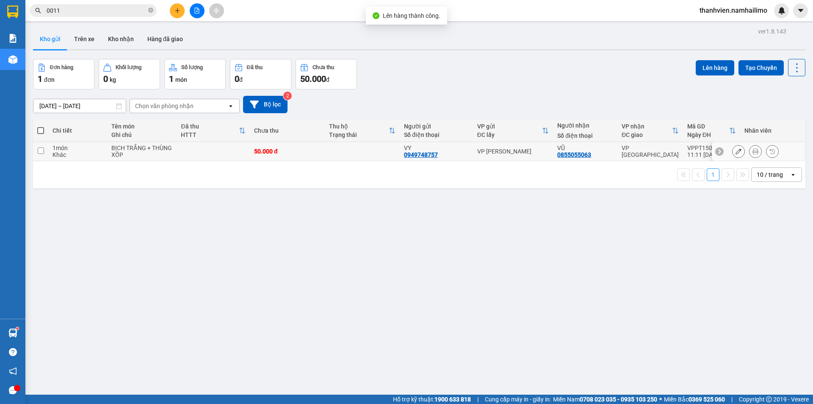
click at [200, 150] on td at bounding box center [213, 151] width 73 height 19
checkbox input "true"
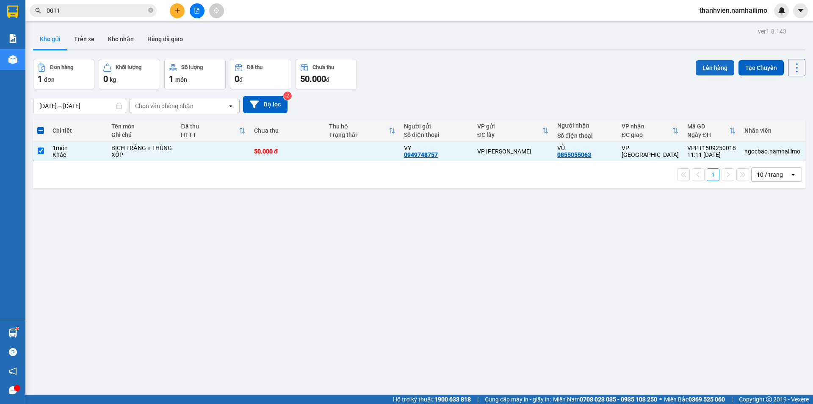
click at [699, 65] on button "Lên hàng" at bounding box center [715, 67] width 39 height 15
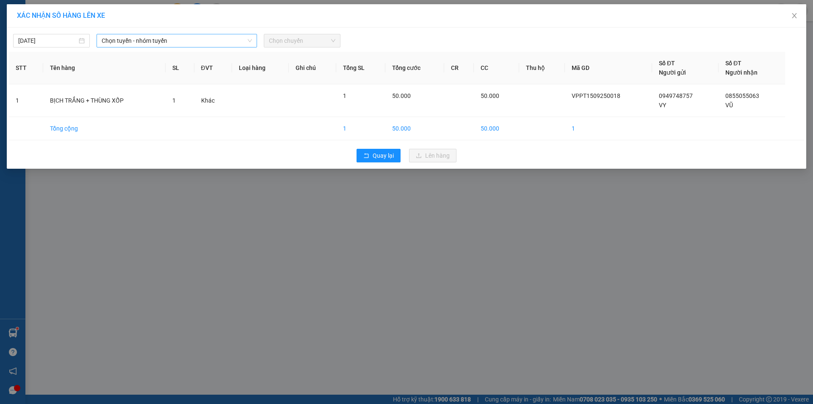
click at [217, 41] on span "Chọn tuyến - nhóm tuyến" at bounding box center [177, 40] width 150 height 13
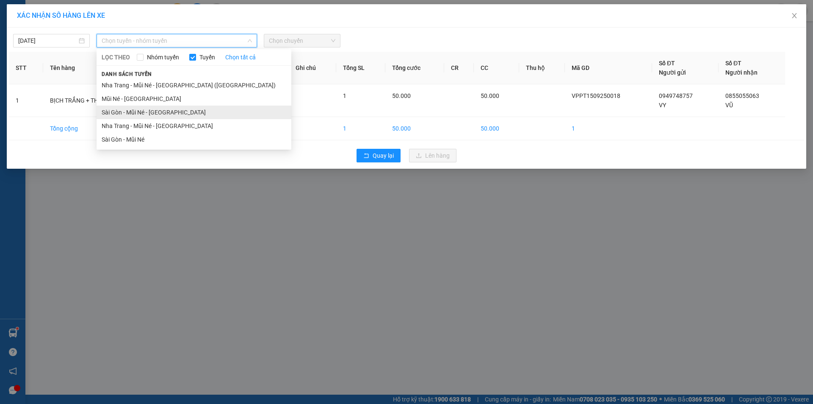
click at [163, 114] on li "Sài Gòn - Mũi Né - [GEOGRAPHIC_DATA]" at bounding box center [194, 112] width 195 height 14
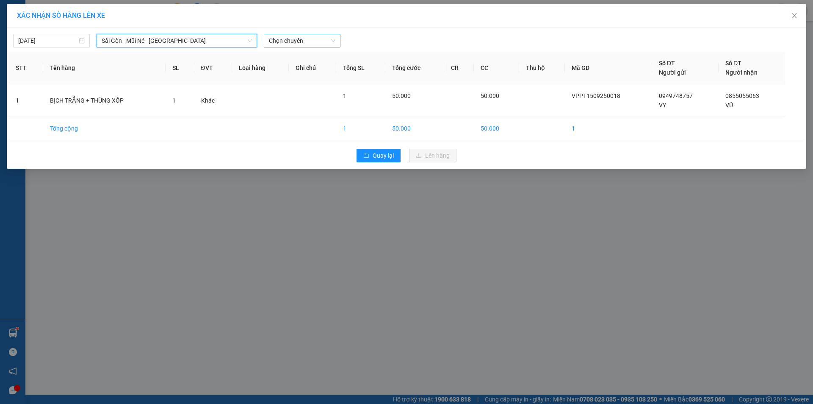
click at [316, 40] on span "Chọn chuyến" at bounding box center [302, 40] width 67 height 13
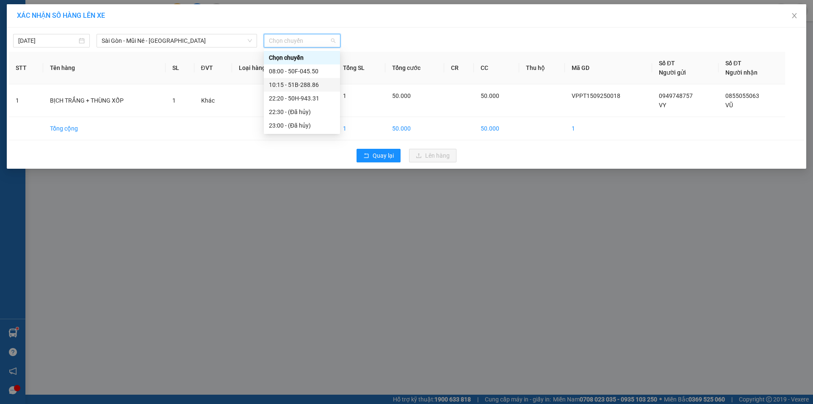
click at [314, 84] on div "10:15 - 51B-288.86" at bounding box center [302, 84] width 66 height 9
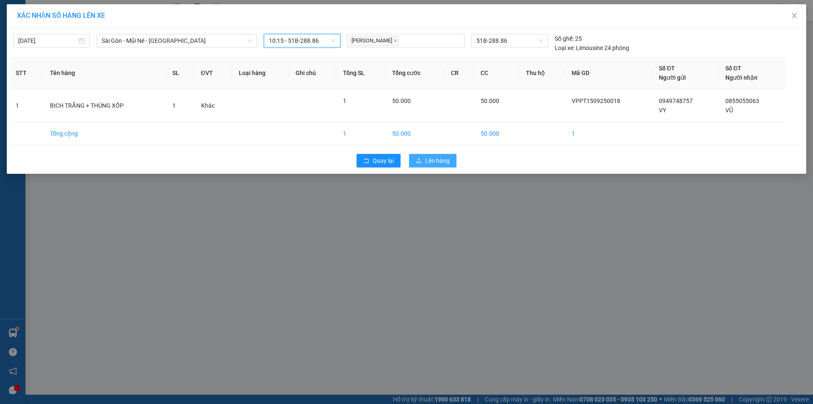
click at [450, 162] on button "Lên hàng" at bounding box center [432, 161] width 47 height 14
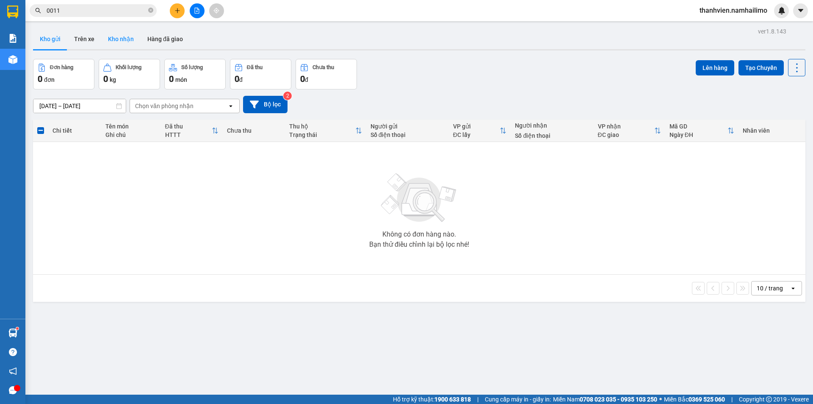
click at [112, 36] on button "Kho nhận" at bounding box center [120, 39] width 39 height 20
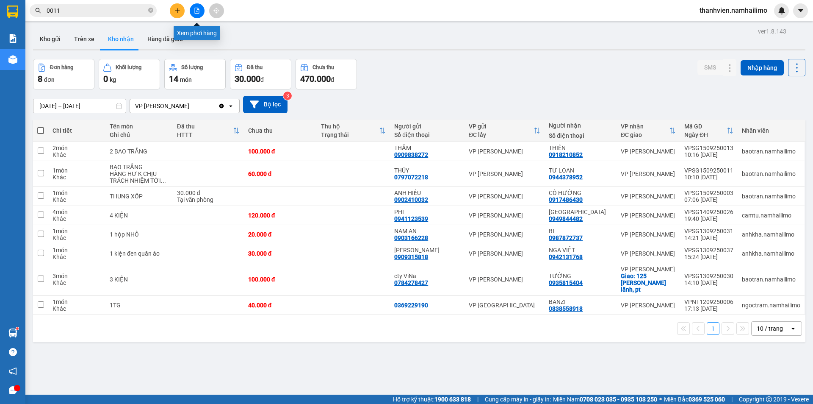
click at [199, 11] on icon "file-add" at bounding box center [197, 11] width 5 height 6
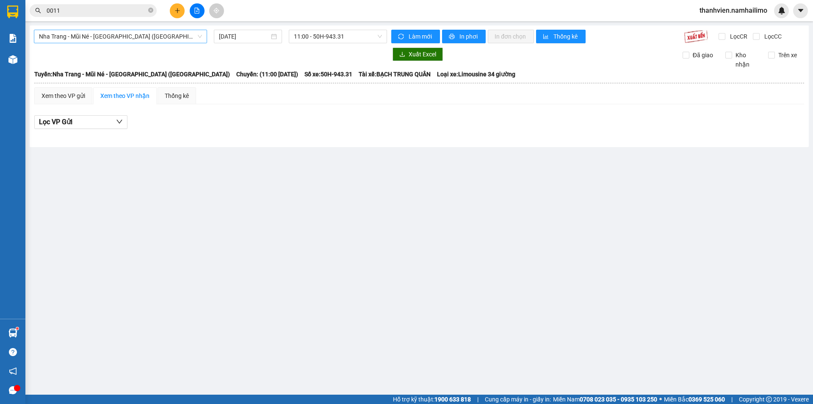
click at [145, 34] on span "Nha Trang - Mũi Né - [GEOGRAPHIC_DATA] ([GEOGRAPHIC_DATA])" at bounding box center [120, 36] width 163 height 13
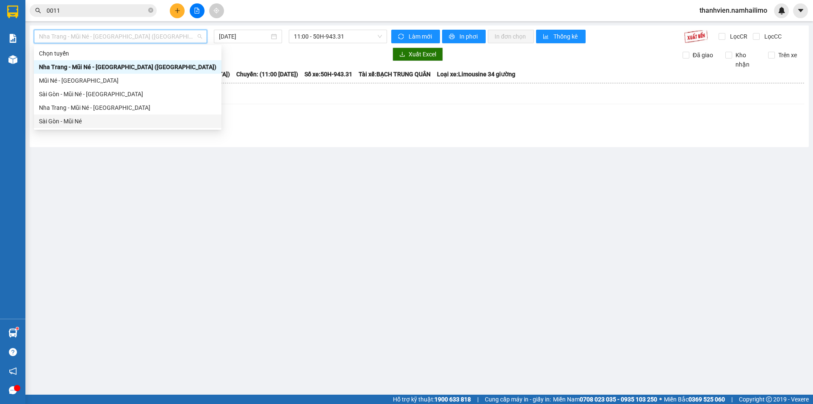
click at [89, 117] on div "Sài Gòn - Mũi Né" at bounding box center [128, 121] width 178 height 9
type input "[DATE]"
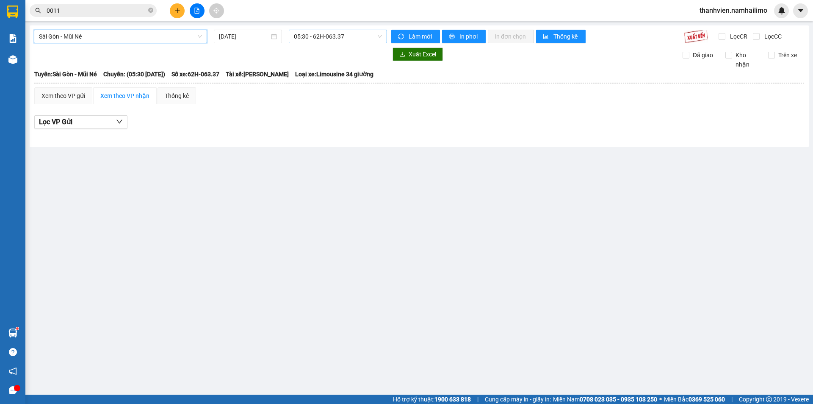
click at [356, 31] on span "05:30 - 62H-063.37" at bounding box center [338, 36] width 88 height 13
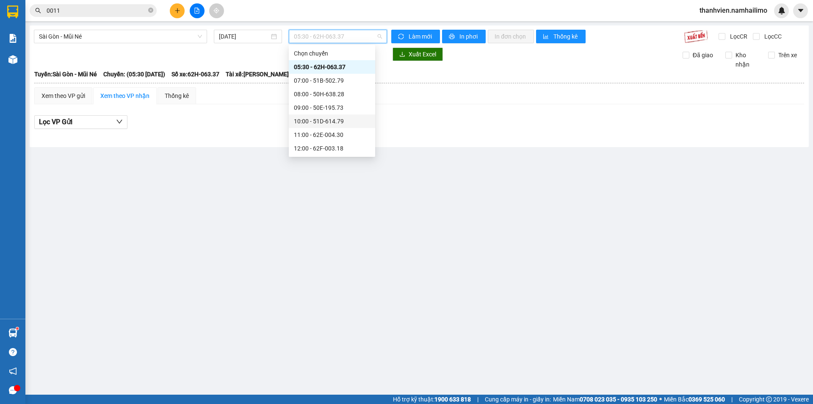
click at [347, 117] on div "10:00 - 51D-614.79" at bounding box center [332, 121] width 76 height 9
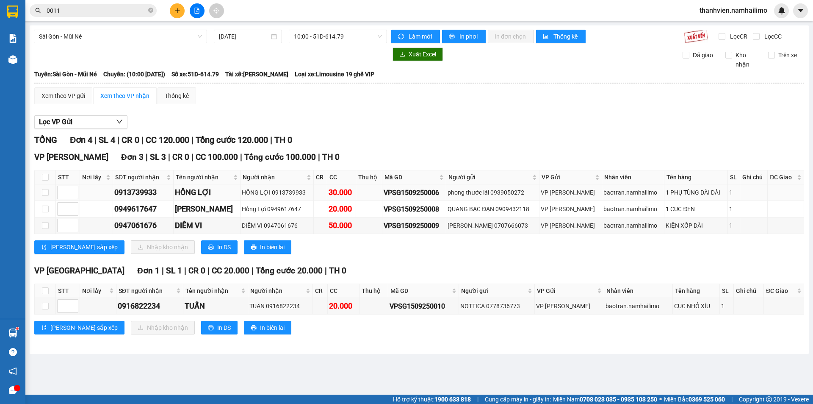
click at [47, 197] on td at bounding box center [45, 192] width 21 height 17
click at [47, 178] on input "checkbox" at bounding box center [45, 177] width 7 height 7
checkbox input "true"
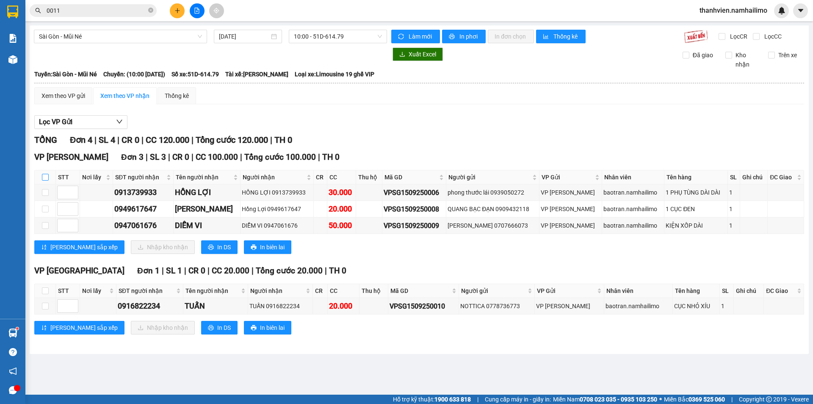
checkbox input "true"
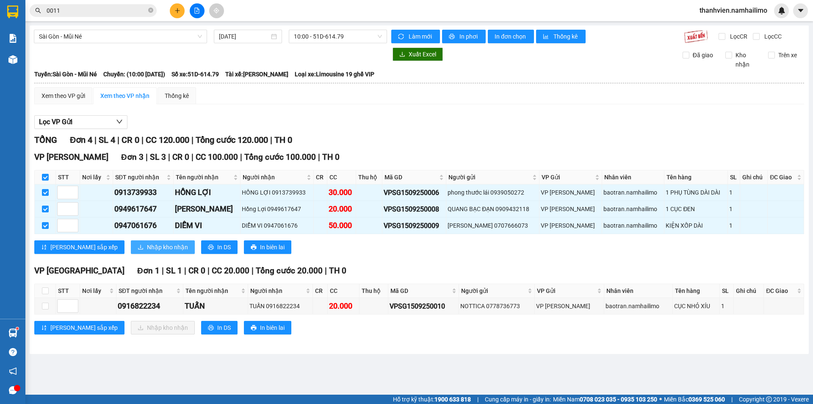
click at [147, 245] on span "Nhập kho nhận" at bounding box center [167, 246] width 41 height 9
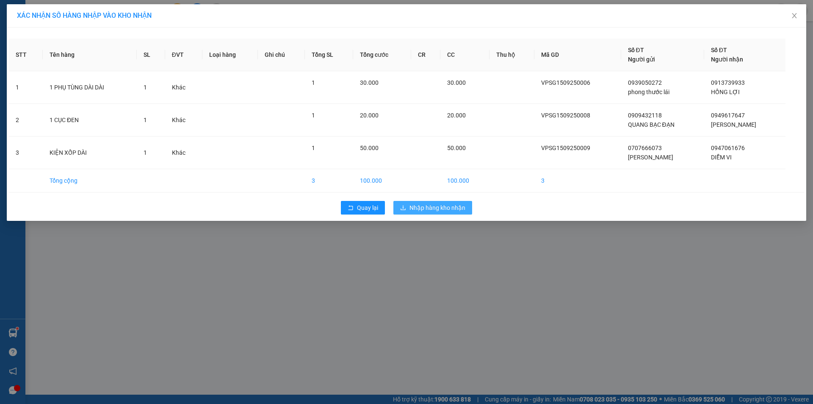
click at [464, 208] on span "Nhập hàng kho nhận" at bounding box center [438, 207] width 56 height 9
